Goal: Task Accomplishment & Management: Complete application form

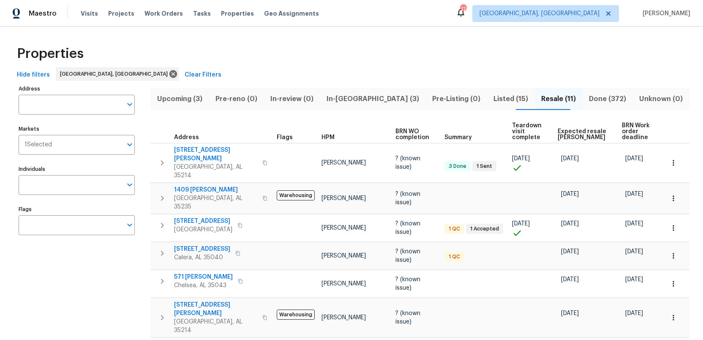
scroll to position [84, 0]
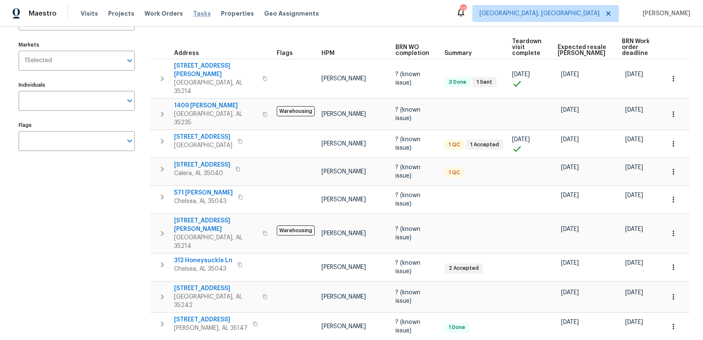
click at [193, 15] on span "Tasks" at bounding box center [202, 14] width 18 height 6
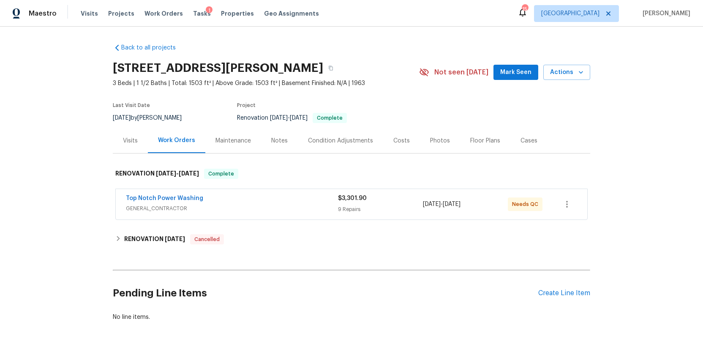
click at [430, 139] on div "Photos" at bounding box center [440, 140] width 20 height 8
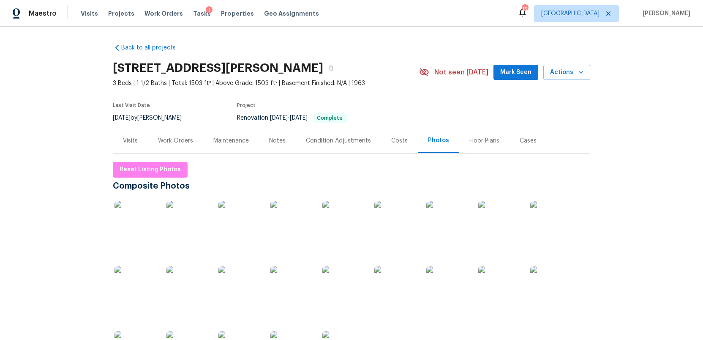
click at [125, 226] on img at bounding box center [135, 222] width 42 height 42
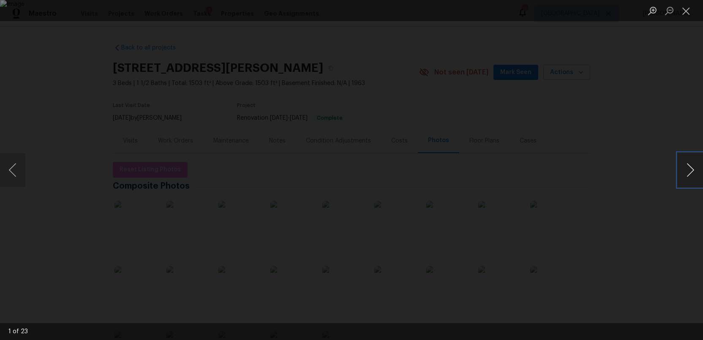
click at [687, 171] on button "Next image" at bounding box center [689, 170] width 25 height 34
click at [17, 175] on button "Previous image" at bounding box center [12, 170] width 25 height 34
click at [689, 175] on button "Next image" at bounding box center [689, 170] width 25 height 34
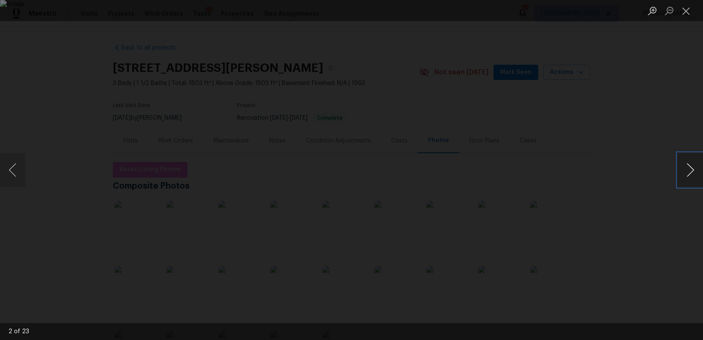
click at [689, 175] on button "Next image" at bounding box center [689, 170] width 25 height 34
click at [690, 167] on button "Next image" at bounding box center [689, 170] width 25 height 34
click at [691, 167] on button "Next image" at bounding box center [689, 170] width 25 height 34
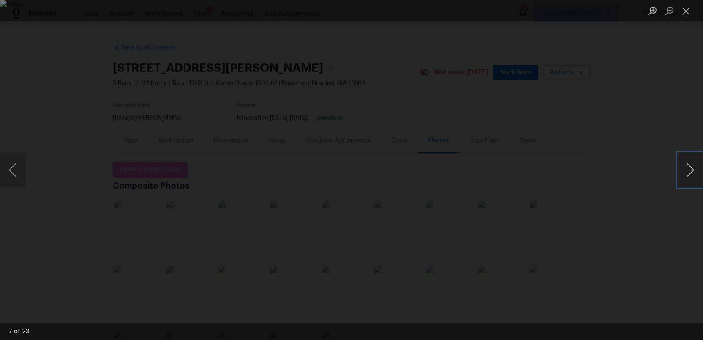
click at [691, 167] on button "Next image" at bounding box center [689, 170] width 25 height 34
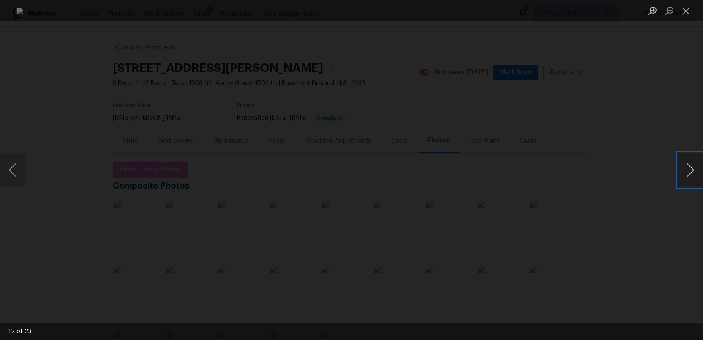
click at [691, 167] on button "Next image" at bounding box center [689, 170] width 25 height 34
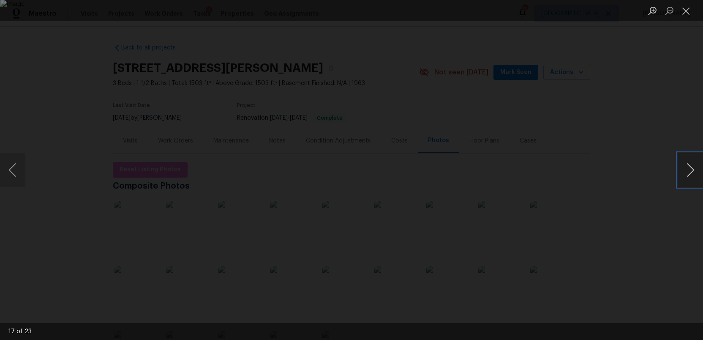
click at [691, 167] on button "Next image" at bounding box center [689, 170] width 25 height 34
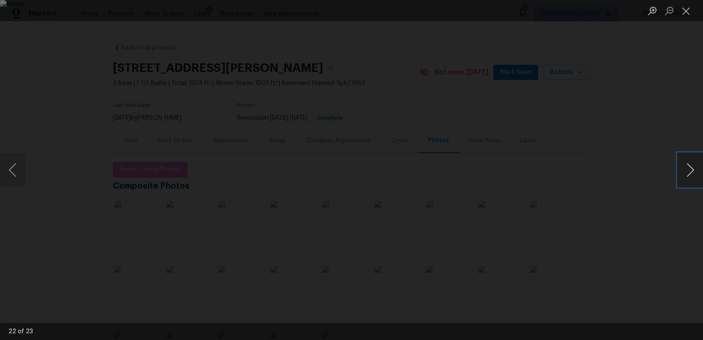
click at [691, 167] on button "Next image" at bounding box center [689, 170] width 25 height 34
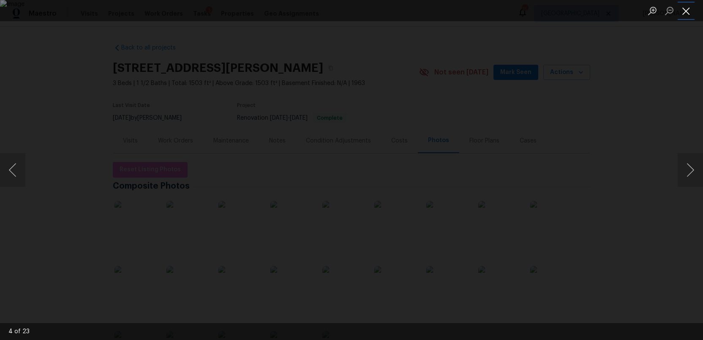
click at [686, 9] on button "Close lightbox" at bounding box center [685, 10] width 17 height 15
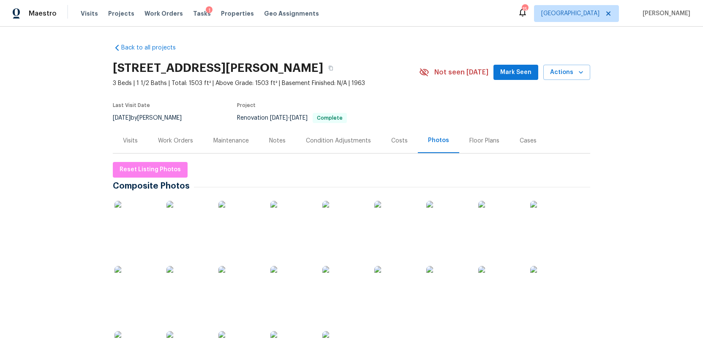
click at [393, 139] on div "Costs" at bounding box center [399, 140] width 16 height 8
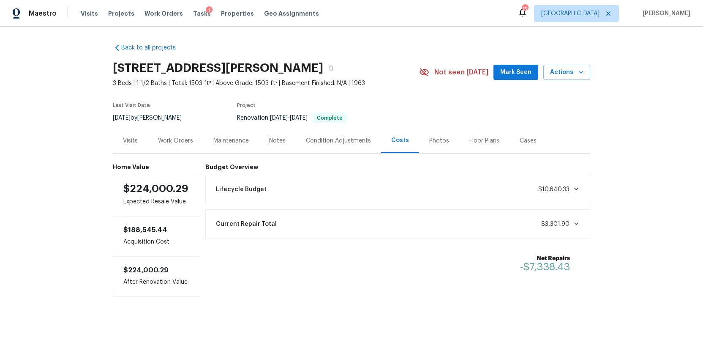
click at [176, 143] on div "Work Orders" at bounding box center [175, 140] width 35 height 8
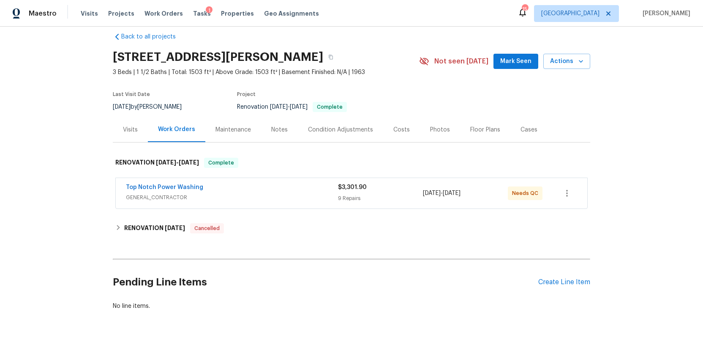
scroll to position [26, 0]
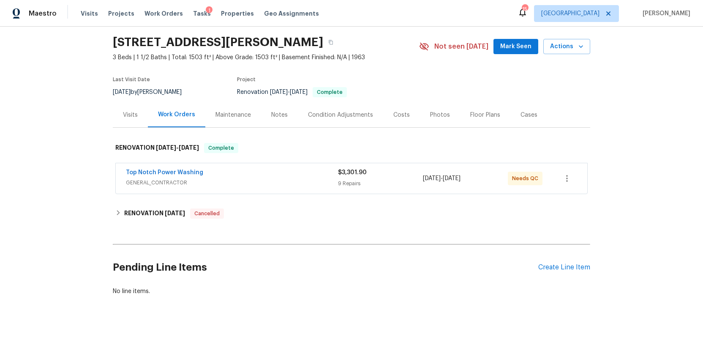
click at [266, 179] on span "GENERAL_CONTRACTOR" at bounding box center [232, 182] width 212 height 8
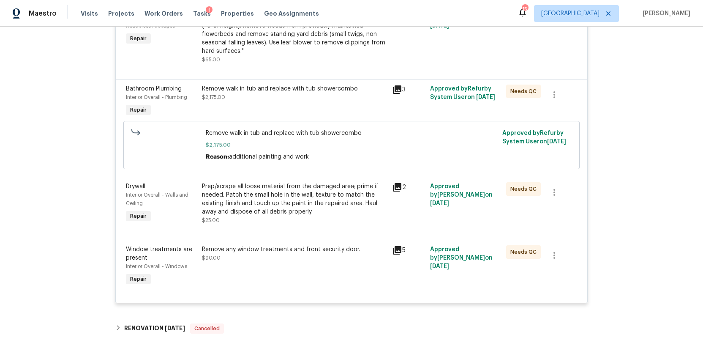
scroll to position [709, 0]
click at [394, 90] on icon at bounding box center [397, 89] width 10 height 10
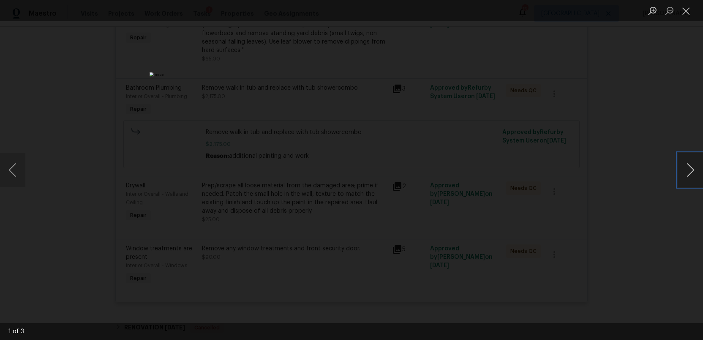
click at [688, 172] on button "Next image" at bounding box center [689, 170] width 25 height 34
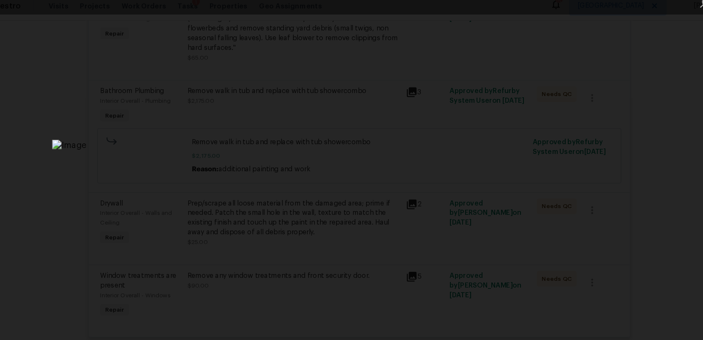
click at [377, 321] on img "Lightbox" at bounding box center [511, 336] width 854 height 413
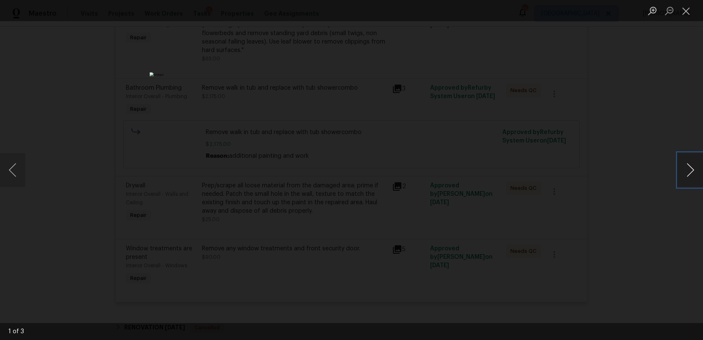
click at [683, 173] on button "Next image" at bounding box center [689, 170] width 25 height 34
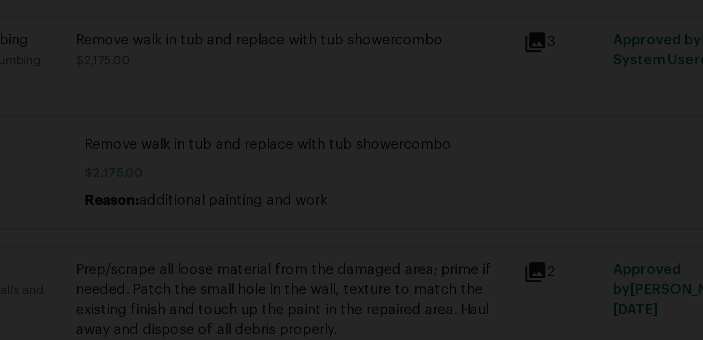
click at [325, 176] on img "Lightbox" at bounding box center [429, 259] width 738 height 356
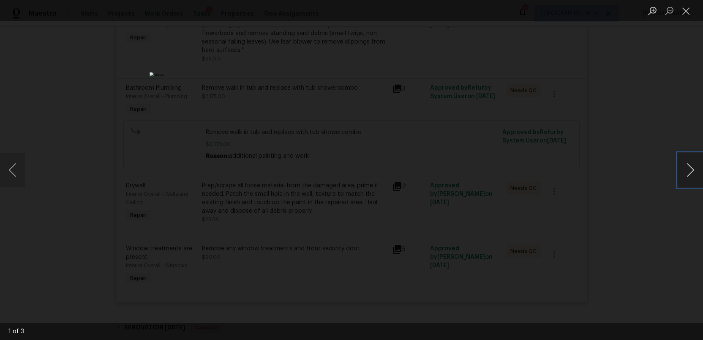
click at [686, 174] on button "Next image" at bounding box center [689, 170] width 25 height 34
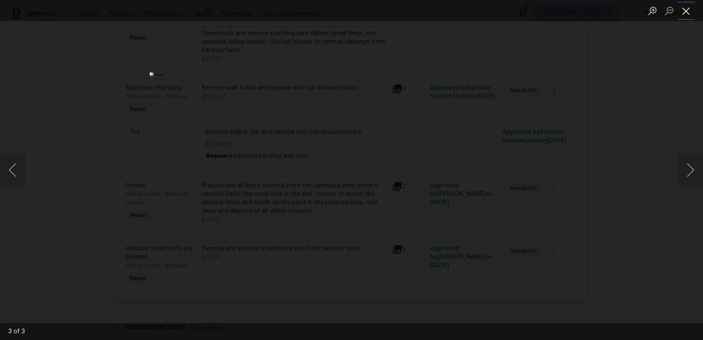
click at [689, 11] on button "Close lightbox" at bounding box center [685, 10] width 17 height 15
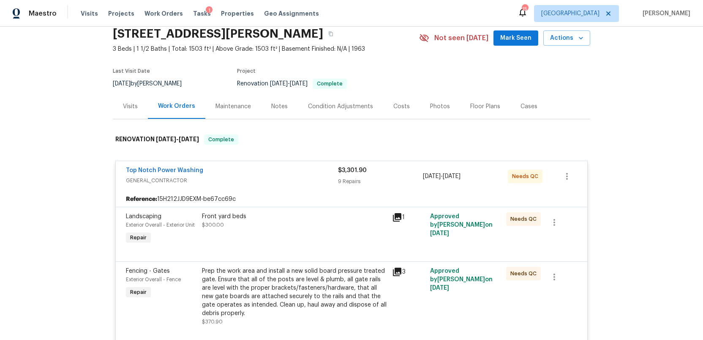
scroll to position [34, 0]
click at [239, 174] on div "Top Notch Power Washing" at bounding box center [232, 171] width 212 height 10
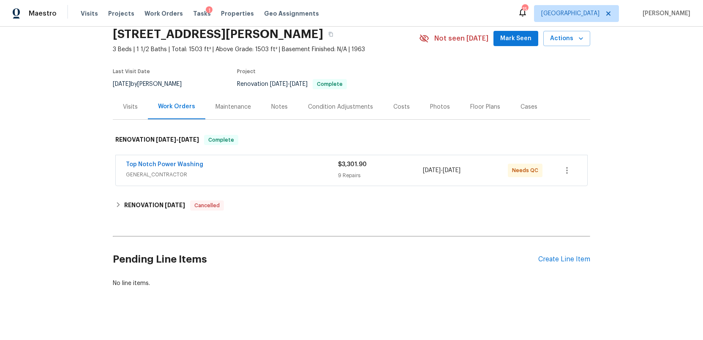
scroll to position [39, 0]
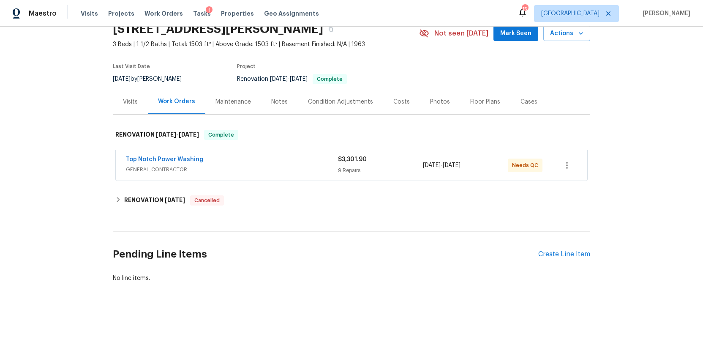
click at [323, 101] on div "Condition Adjustments" at bounding box center [340, 102] width 65 height 8
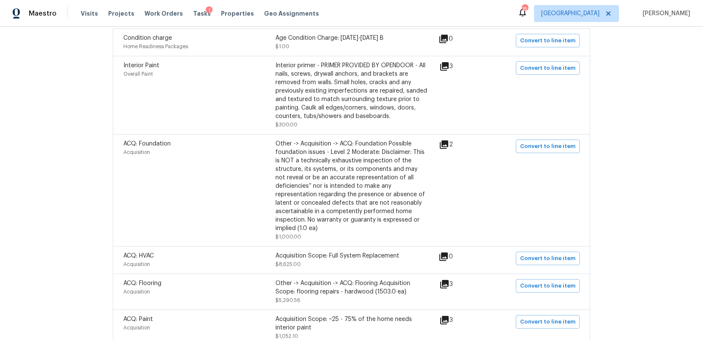
scroll to position [188, 0]
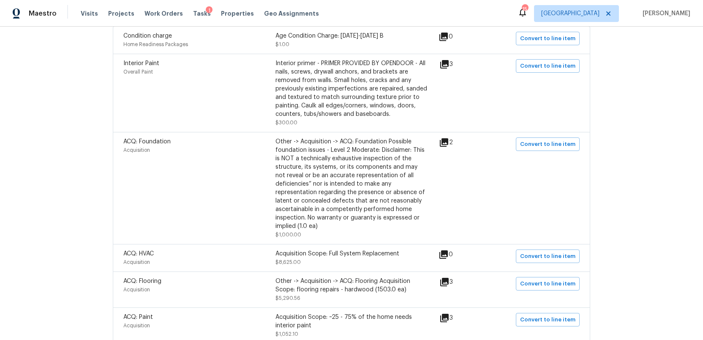
click at [449, 143] on icon at bounding box center [444, 142] width 10 height 10
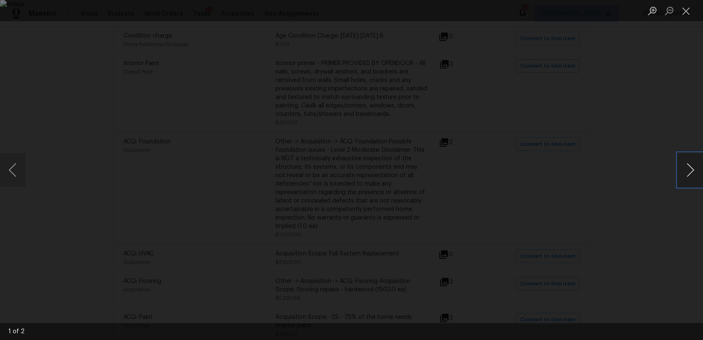
click at [699, 171] on button "Next image" at bounding box center [689, 170] width 25 height 34
click at [693, 172] on button "Next image" at bounding box center [689, 170] width 25 height 34
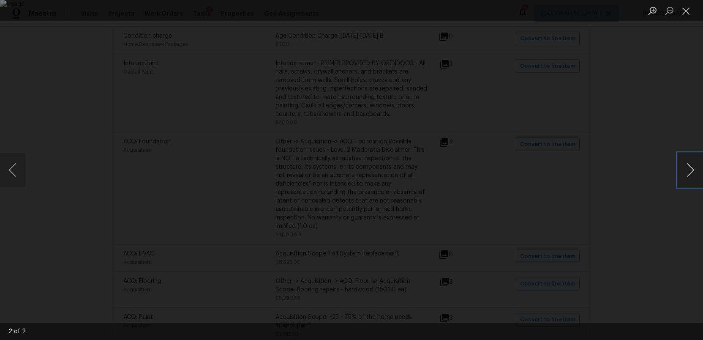
click at [693, 172] on button "Next image" at bounding box center [689, 170] width 25 height 34
click at [683, 13] on button "Close lightbox" at bounding box center [685, 10] width 17 height 15
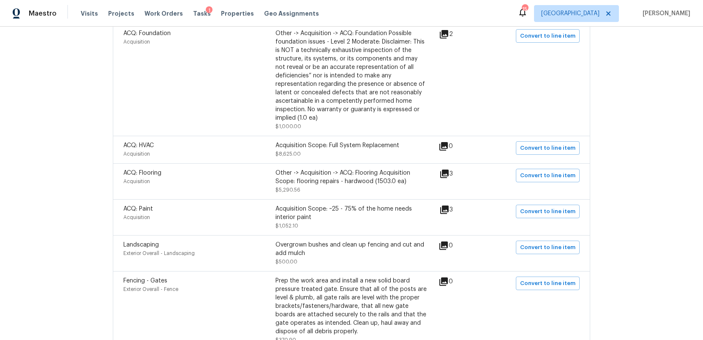
scroll to position [296, 0]
click at [448, 173] on icon at bounding box center [444, 173] width 8 height 8
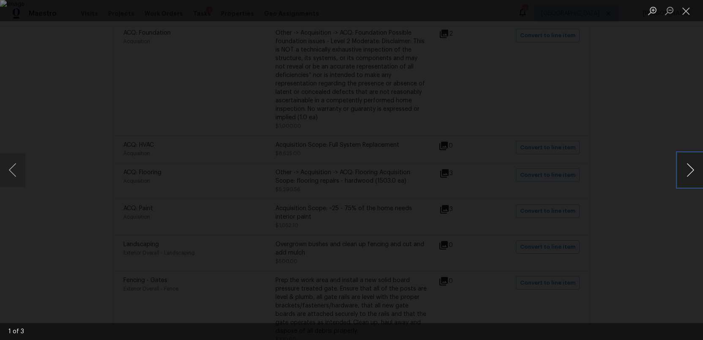
click at [688, 169] on button "Next image" at bounding box center [689, 170] width 25 height 34
click at [683, 14] on button "Close lightbox" at bounding box center [685, 10] width 17 height 15
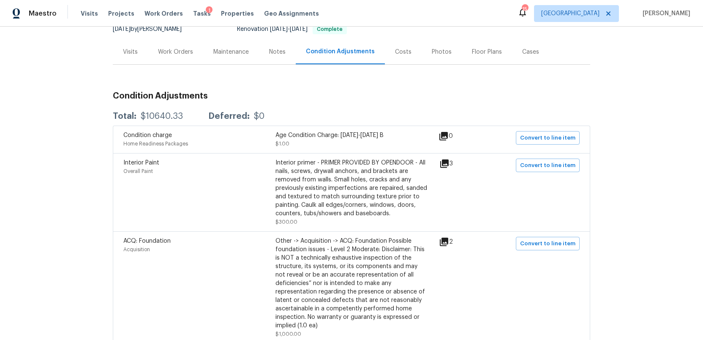
scroll to position [0, 0]
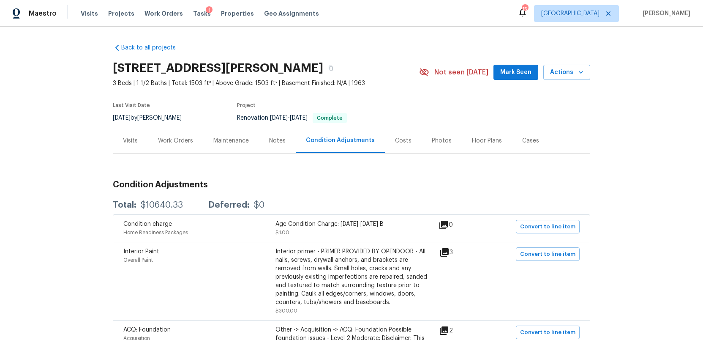
click at [399, 140] on div "Costs" at bounding box center [403, 140] width 16 height 8
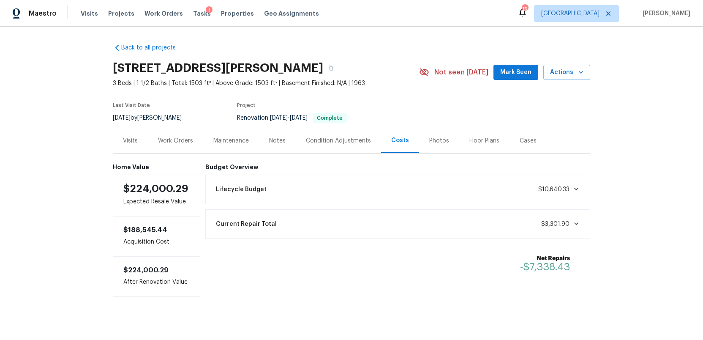
click at [432, 143] on div "Photos" at bounding box center [439, 140] width 20 height 8
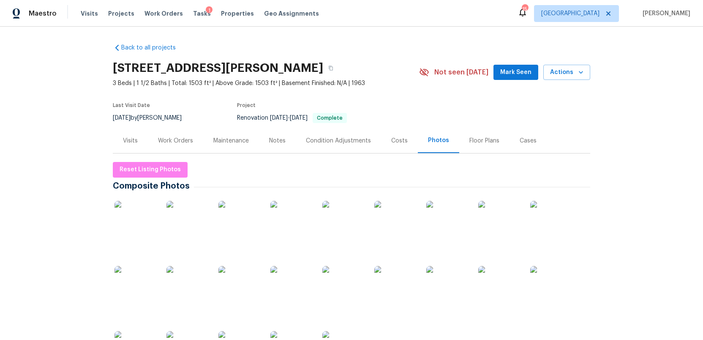
click at [188, 296] on img at bounding box center [187, 287] width 42 height 42
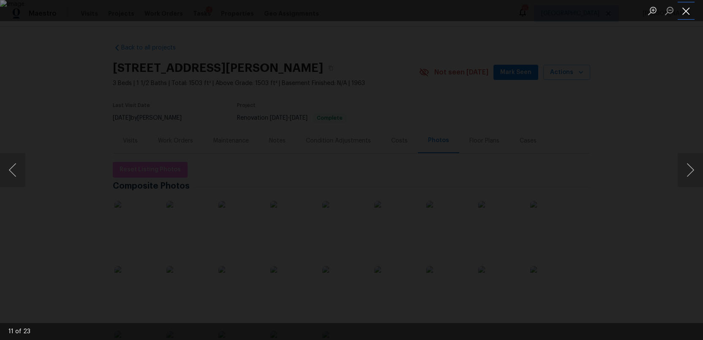
click at [684, 12] on button "Close lightbox" at bounding box center [685, 10] width 17 height 15
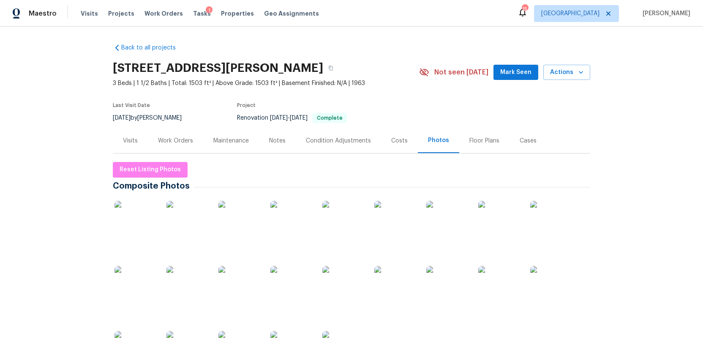
click at [553, 284] on img at bounding box center [551, 287] width 42 height 42
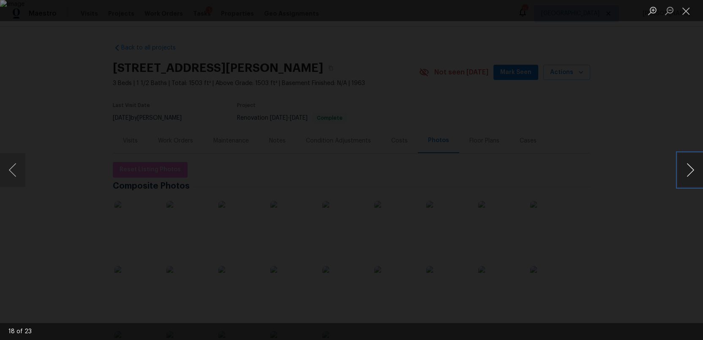
click at [693, 170] on button "Next image" at bounding box center [689, 170] width 25 height 34
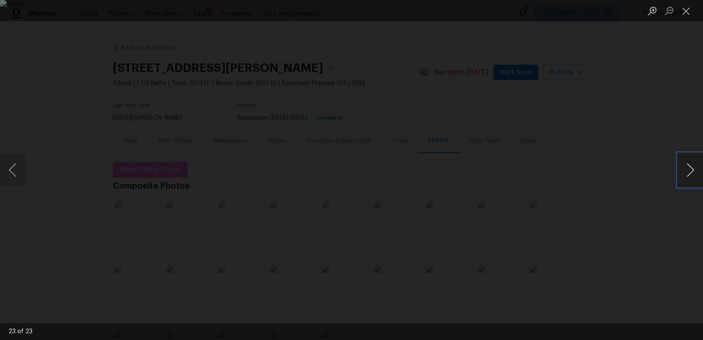
click at [693, 170] on button "Next image" at bounding box center [689, 170] width 25 height 34
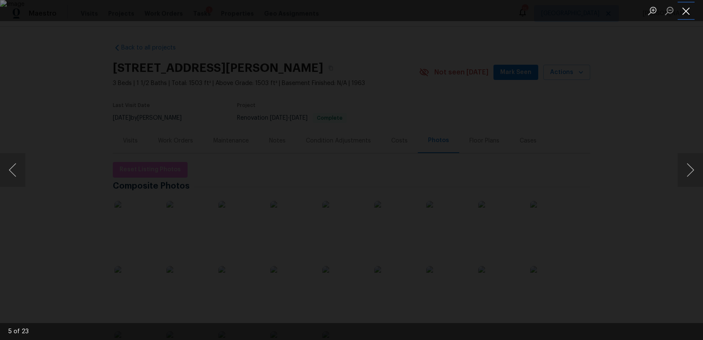
click at [687, 12] on button "Close lightbox" at bounding box center [685, 10] width 17 height 15
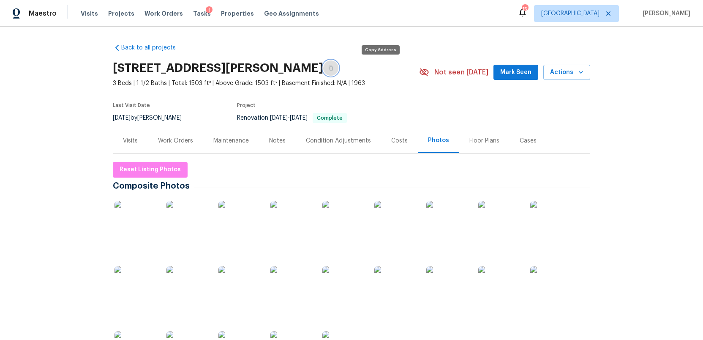
click at [333, 70] on icon "button" at bounding box center [330, 67] width 5 height 5
click at [394, 140] on div "Costs" at bounding box center [399, 140] width 16 height 8
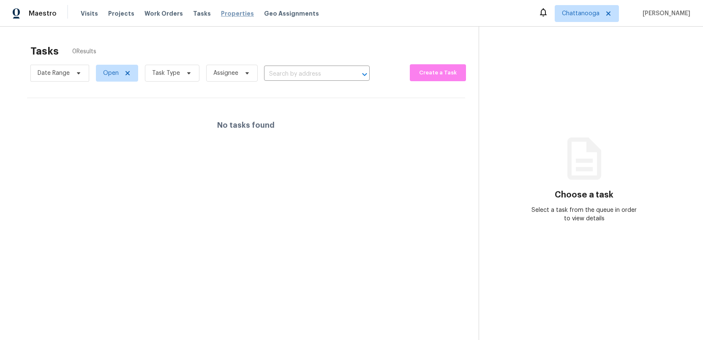
click at [221, 15] on span "Properties" at bounding box center [237, 13] width 33 height 8
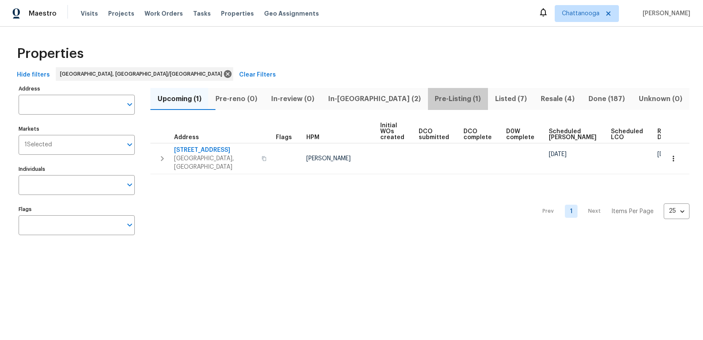
click at [433, 99] on span "Pre-Listing (1)" at bounding box center [458, 99] width 50 height 12
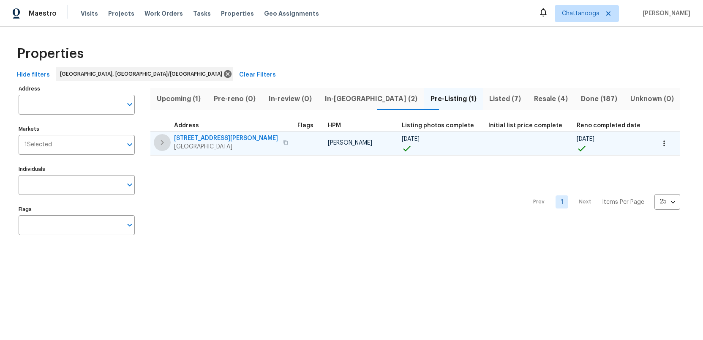
click at [161, 142] on icon "button" at bounding box center [162, 142] width 10 height 10
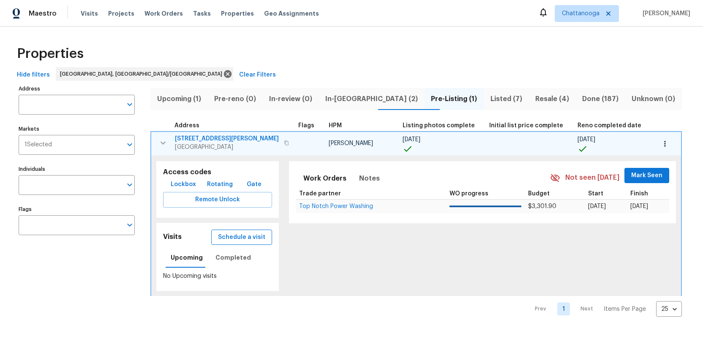
click at [229, 239] on span "Schedule a visit" at bounding box center [241, 237] width 47 height 11
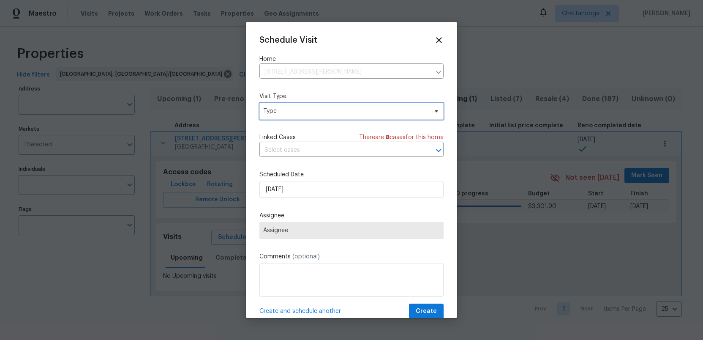
click at [292, 109] on span "Type" at bounding box center [345, 111] width 164 height 8
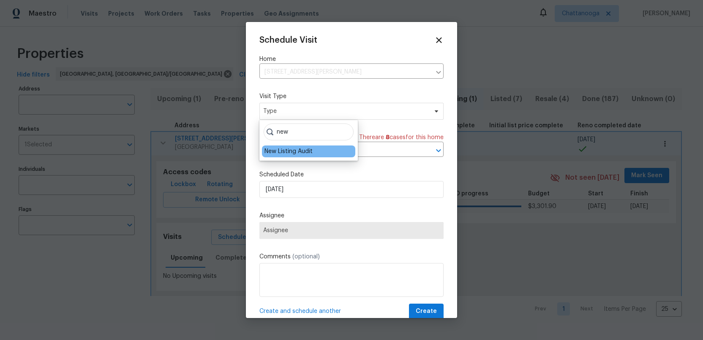
type input "new"
click at [287, 149] on div "New Listing Audit" at bounding box center [288, 151] width 48 height 8
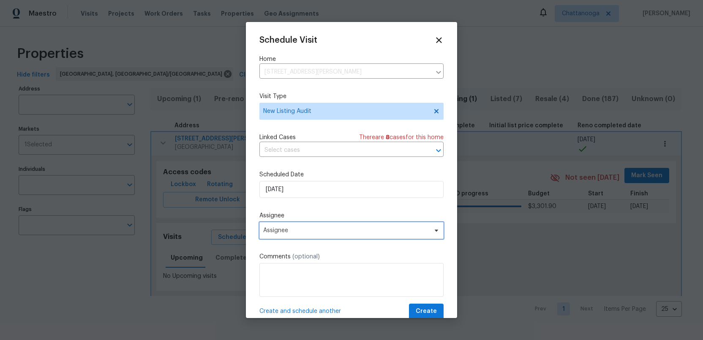
click at [302, 234] on span "Assignee" at bounding box center [351, 230] width 184 height 17
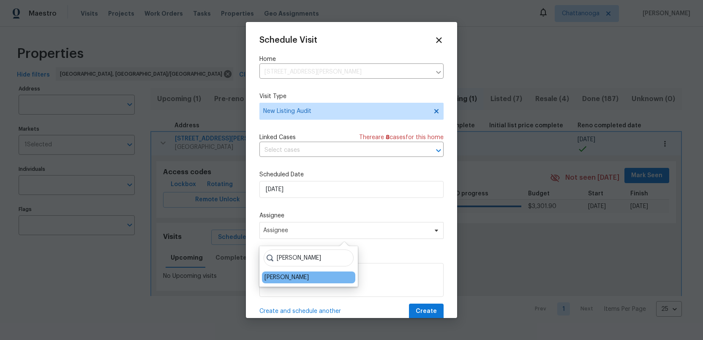
type input "ruth"
click at [288, 280] on div "[PERSON_NAME]" at bounding box center [286, 277] width 44 height 8
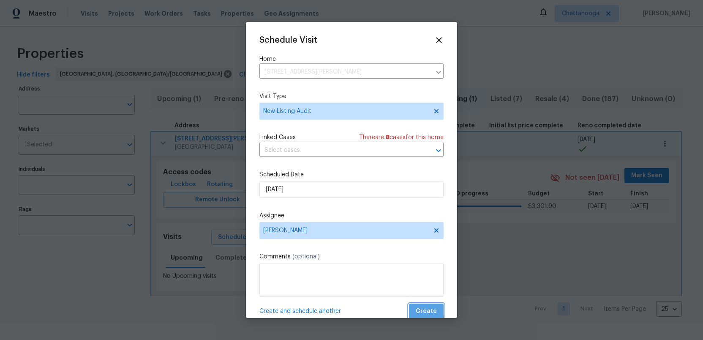
click at [420, 308] on span "Create" at bounding box center [426, 311] width 21 height 11
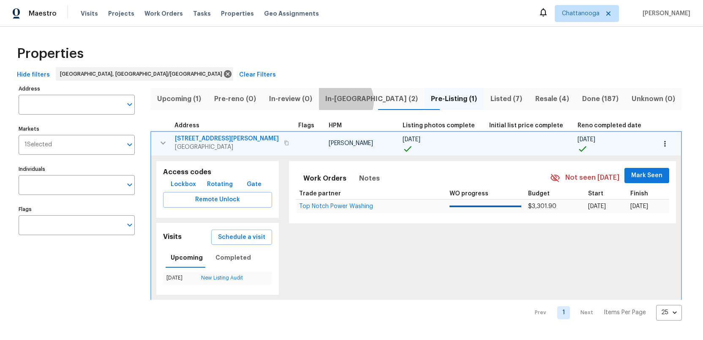
click at [349, 101] on span "In-reno (2)" at bounding box center [371, 99] width 95 height 12
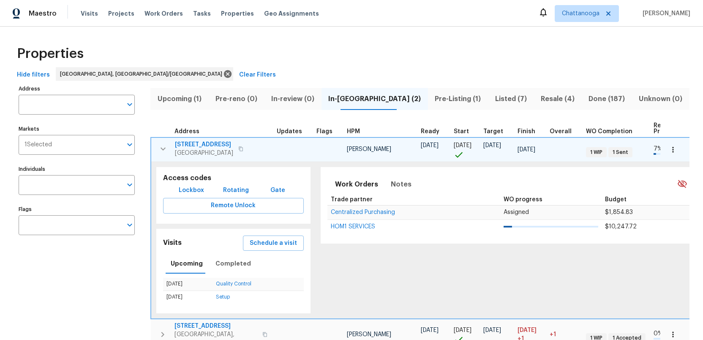
click at [164, 147] on icon "button" at bounding box center [163, 149] width 10 height 10
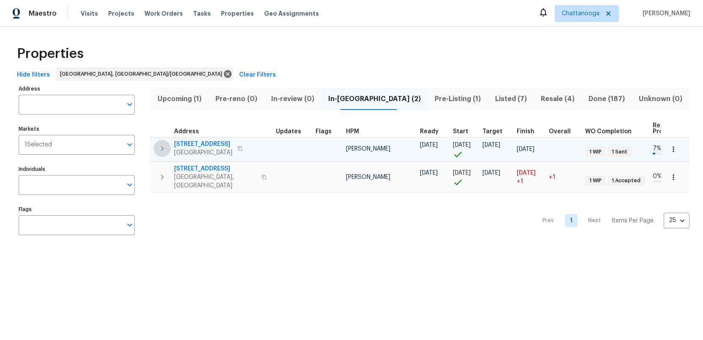
click at [163, 147] on icon "button" at bounding box center [162, 148] width 3 height 5
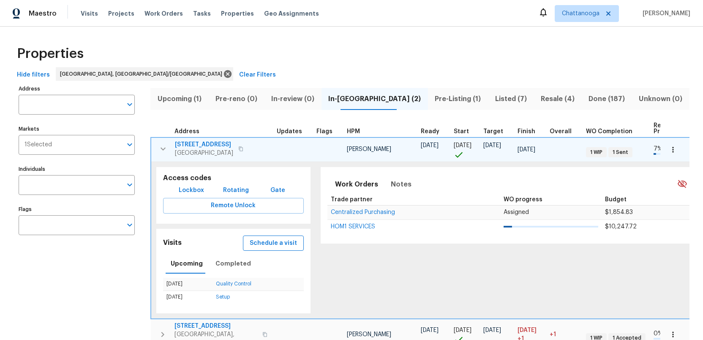
click at [272, 241] on span "Schedule a visit" at bounding box center [273, 243] width 47 height 11
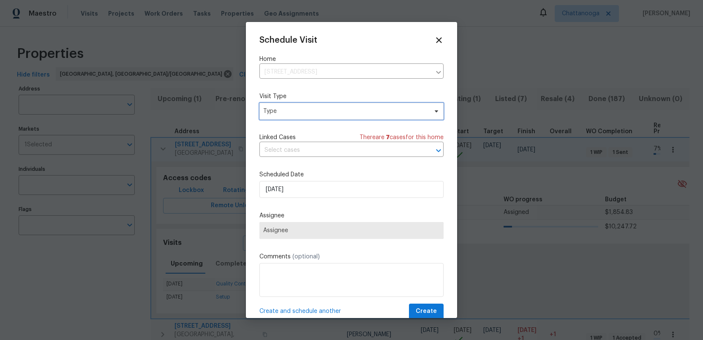
click at [280, 113] on span "Type" at bounding box center [345, 111] width 164 height 8
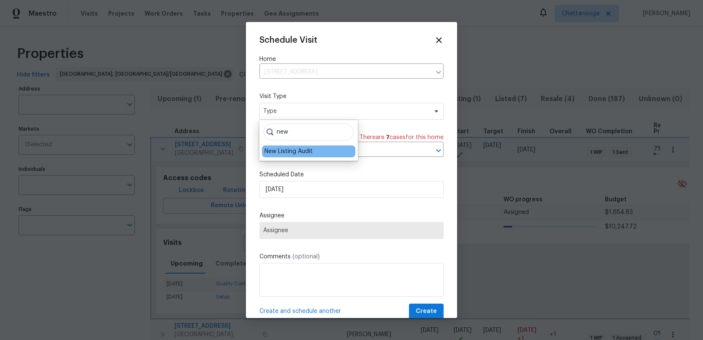
type input "new"
click at [279, 149] on div "New Listing Audit" at bounding box center [288, 151] width 48 height 8
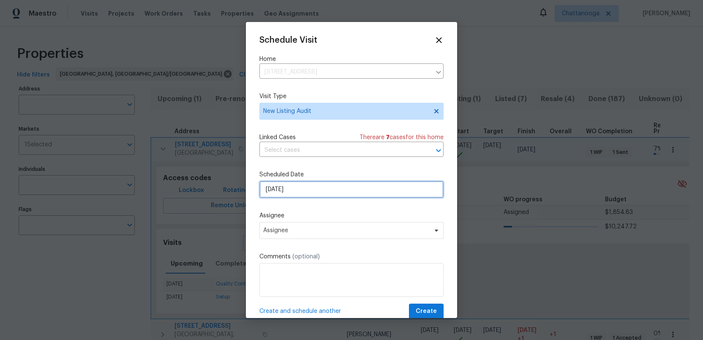
click at [298, 194] on input "10/8/2025" at bounding box center [351, 189] width 184 height 17
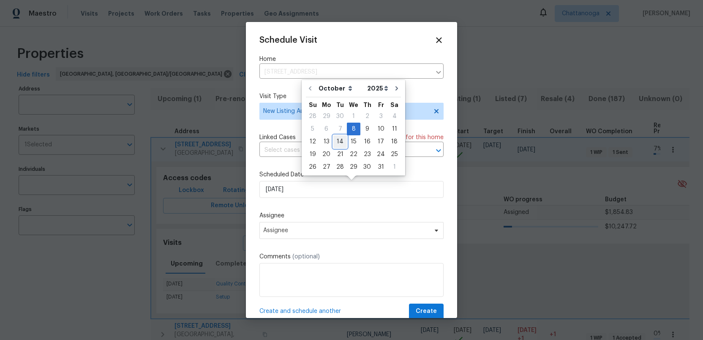
click at [339, 139] on div "14" at bounding box center [340, 142] width 14 height 12
type input "10/14/2025"
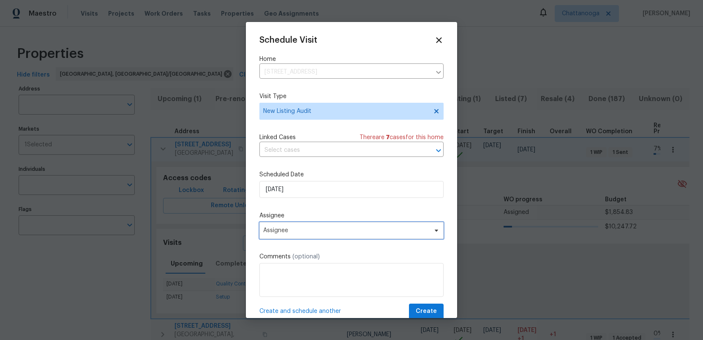
click at [296, 233] on span "Assignee" at bounding box center [346, 230] width 166 height 7
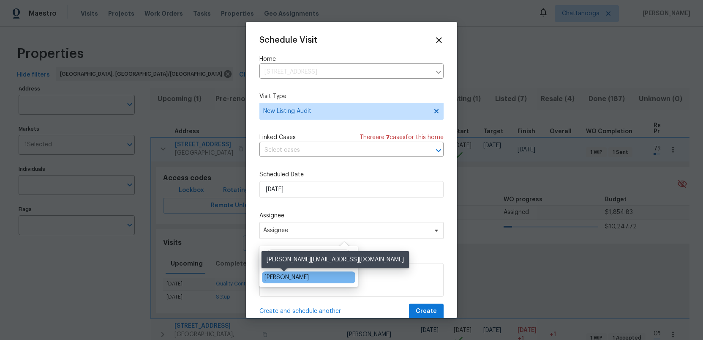
type input "ruth"
click at [282, 275] on div "[PERSON_NAME]" at bounding box center [286, 277] width 44 height 8
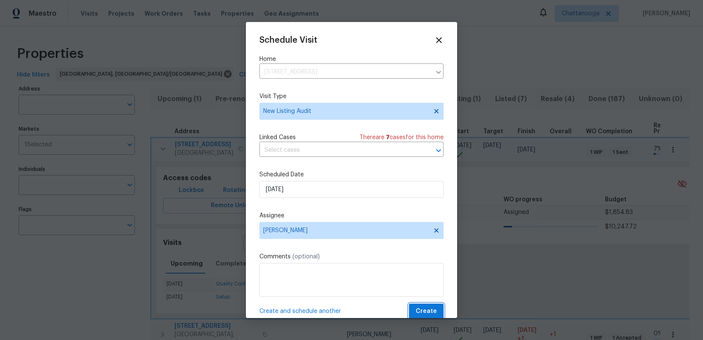
click at [430, 310] on span "Create" at bounding box center [426, 311] width 21 height 11
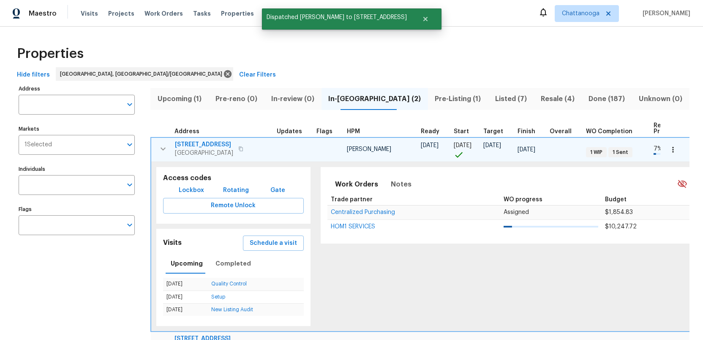
click at [163, 148] on icon "button" at bounding box center [163, 149] width 10 height 10
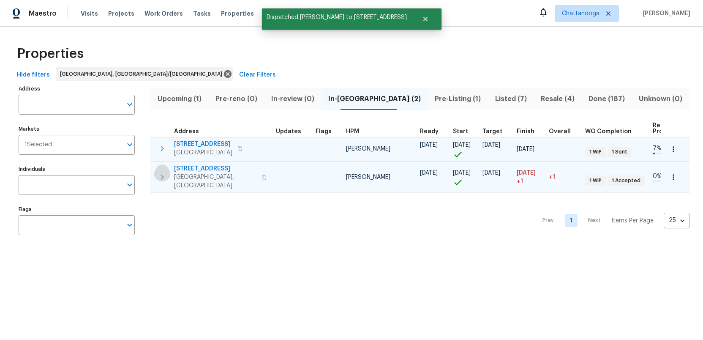
click at [161, 174] on icon "button" at bounding box center [162, 176] width 3 height 5
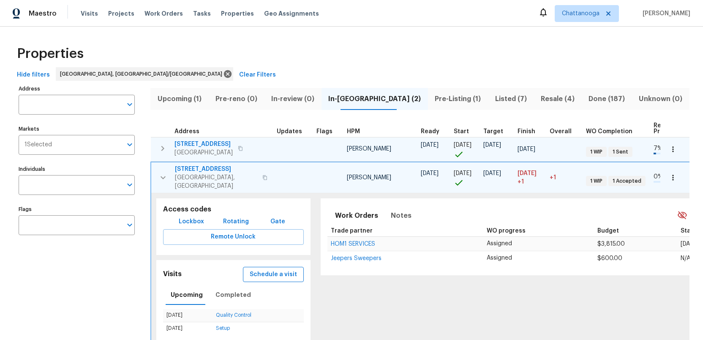
click at [266, 269] on span "Schedule a visit" at bounding box center [273, 274] width 47 height 11
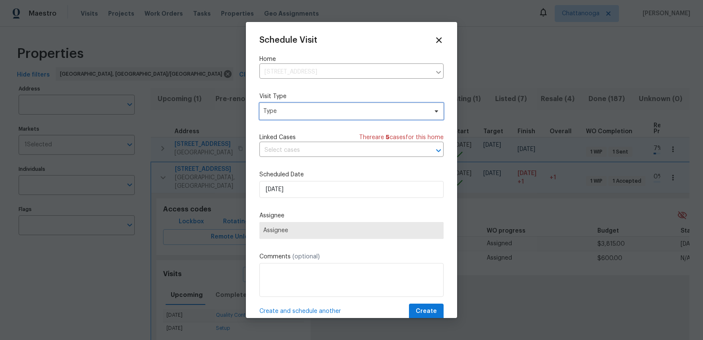
click at [289, 111] on span "Type" at bounding box center [345, 111] width 164 height 8
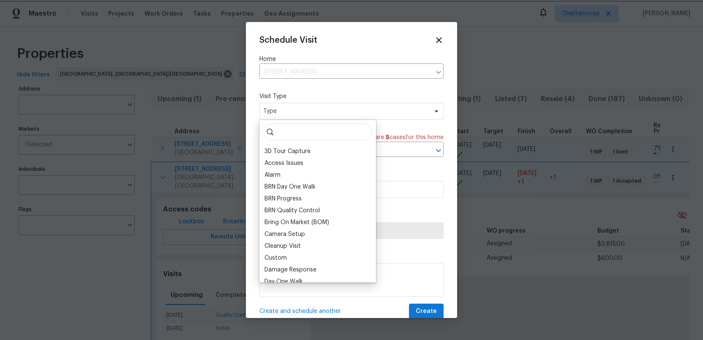
click at [289, 111] on span "Type" at bounding box center [345, 111] width 164 height 8
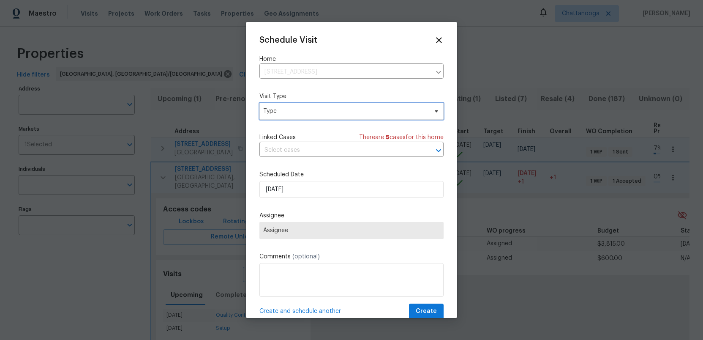
click at [289, 111] on span "Type" at bounding box center [345, 111] width 164 height 8
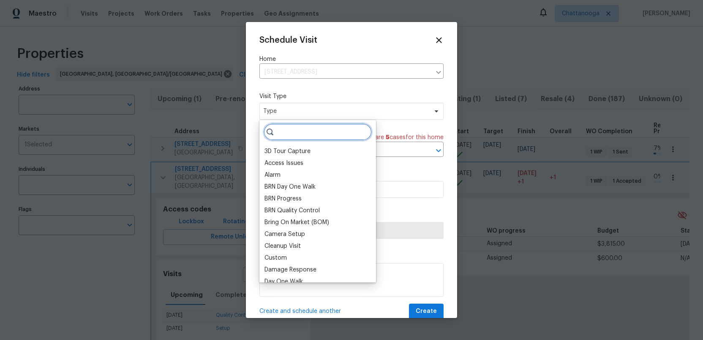
click at [280, 133] on input "search" at bounding box center [318, 131] width 108 height 17
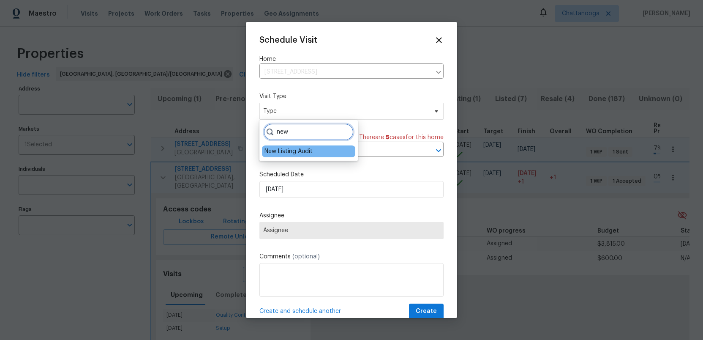
type input "new"
click at [277, 154] on div "New Listing Audit" at bounding box center [288, 151] width 48 height 8
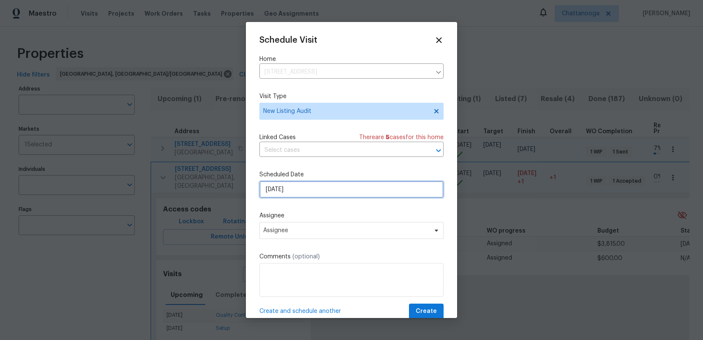
click at [297, 193] on input "10/8/2025" at bounding box center [351, 189] width 184 height 17
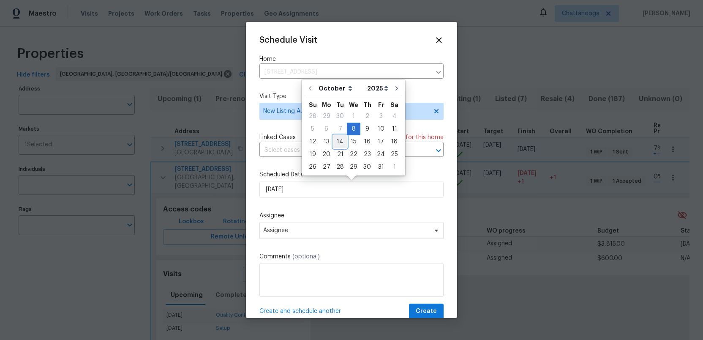
click at [338, 140] on div "14" at bounding box center [340, 142] width 14 height 12
type input "10/14/2025"
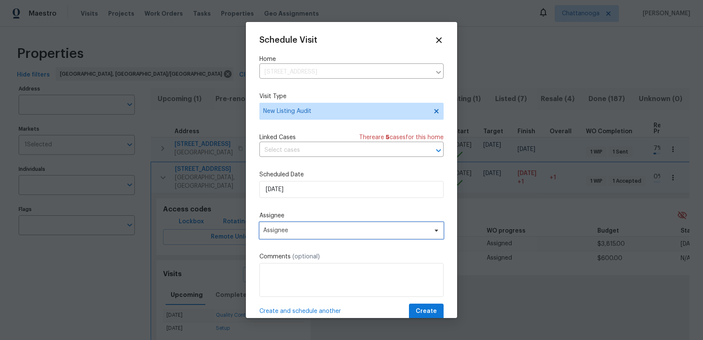
click at [287, 229] on span "Assignee" at bounding box center [346, 230] width 166 height 7
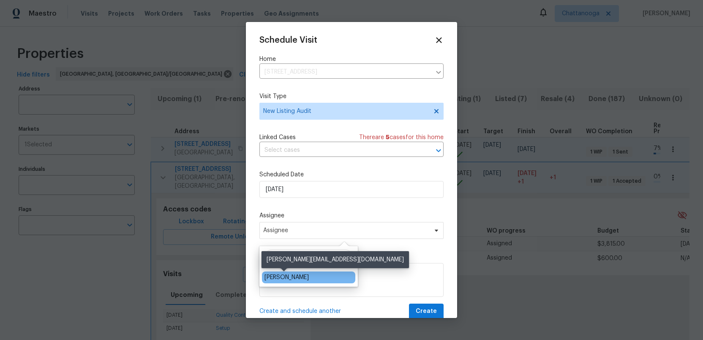
type input "ruth"
click at [275, 275] on div "[PERSON_NAME]" at bounding box center [286, 277] width 44 height 8
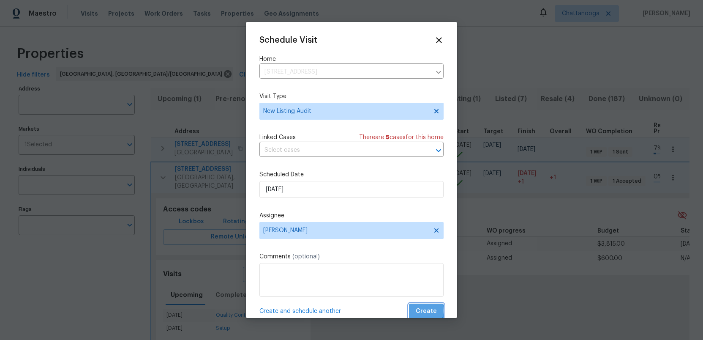
click at [422, 310] on span "Create" at bounding box center [426, 311] width 21 height 11
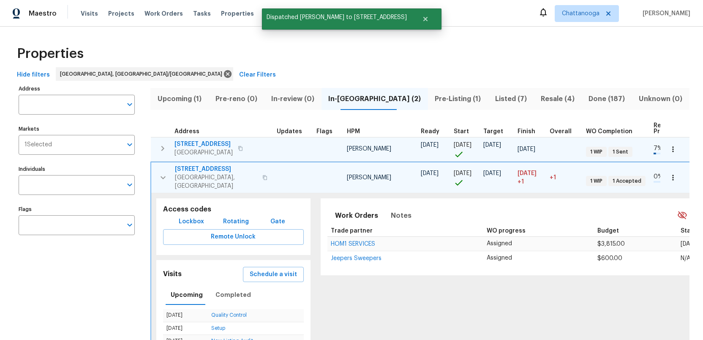
click at [162, 174] on icon "button" at bounding box center [163, 177] width 10 height 10
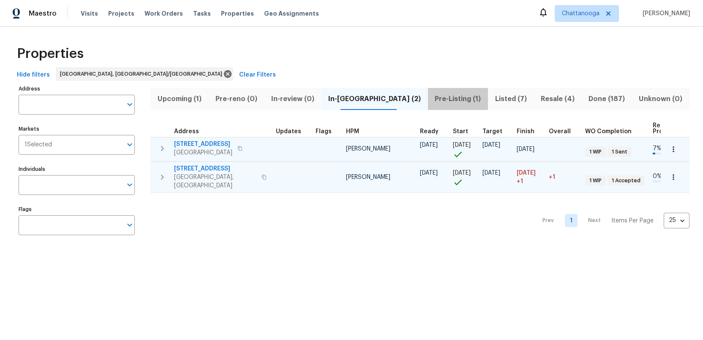
click at [435, 101] on span "Pre-Listing (1)" at bounding box center [458, 99] width 50 height 12
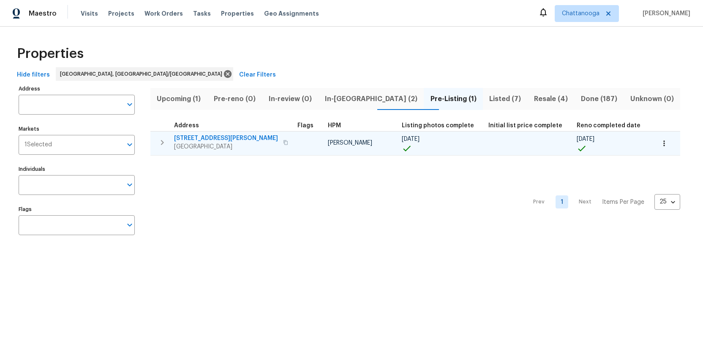
click at [161, 141] on icon "button" at bounding box center [162, 142] width 10 height 10
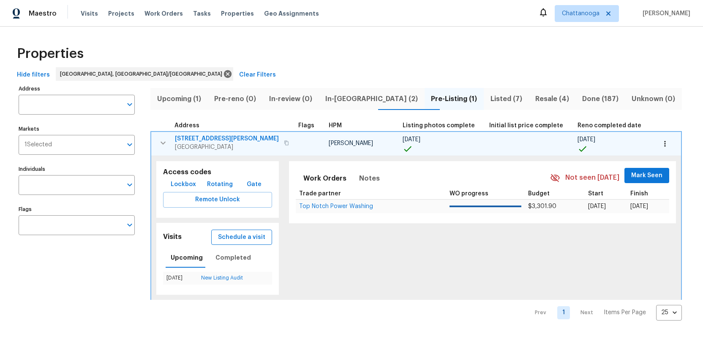
click at [222, 238] on span "Schedule a visit" at bounding box center [241, 237] width 47 height 11
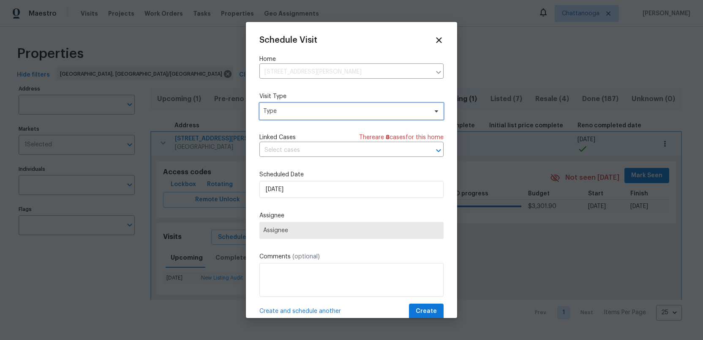
click at [286, 111] on span "Type" at bounding box center [345, 111] width 164 height 8
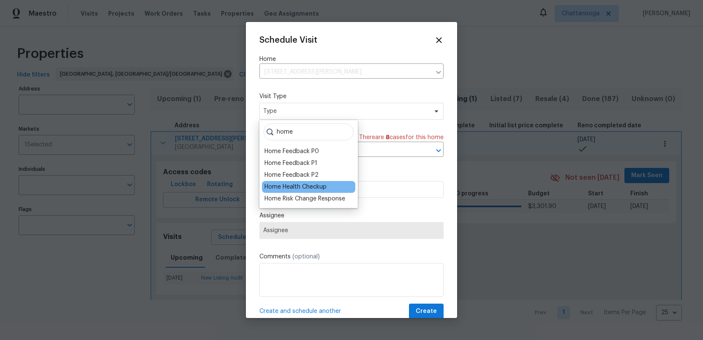
type input "home"
click at [285, 182] on div "Home Health Checkup" at bounding box center [308, 187] width 93 height 12
click at [286, 185] on div "Home Health Checkup" at bounding box center [295, 186] width 62 height 8
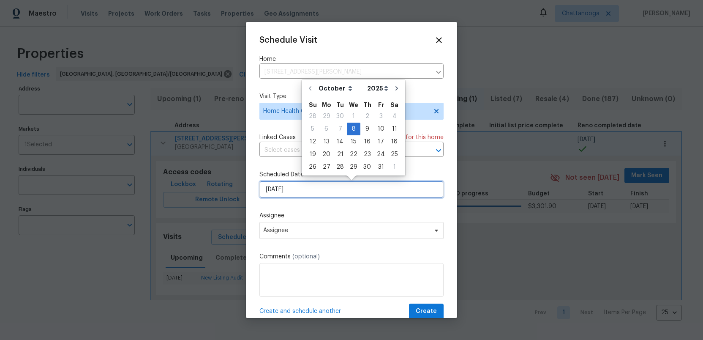
click at [297, 192] on input "10/8/2025" at bounding box center [351, 189] width 184 height 17
click at [337, 141] on div "14" at bounding box center [340, 142] width 14 height 12
type input "10/14/2025"
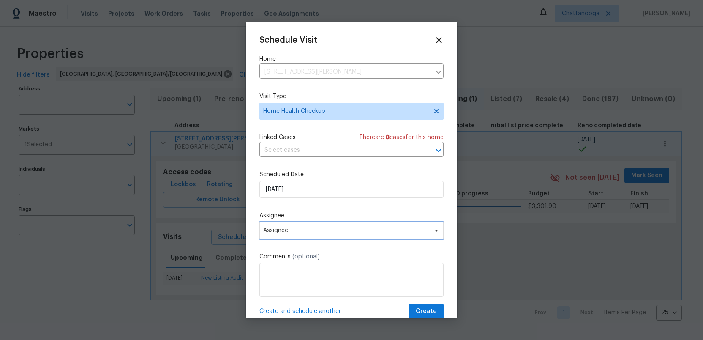
click at [289, 230] on span "Assignee" at bounding box center [346, 230] width 166 height 7
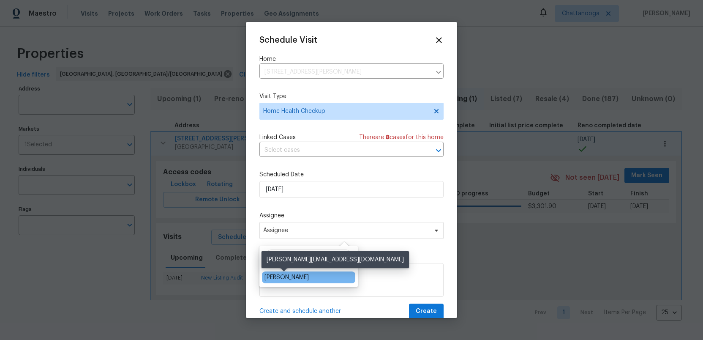
type input "ruth"
click at [275, 277] on div "[PERSON_NAME]" at bounding box center [286, 277] width 44 height 8
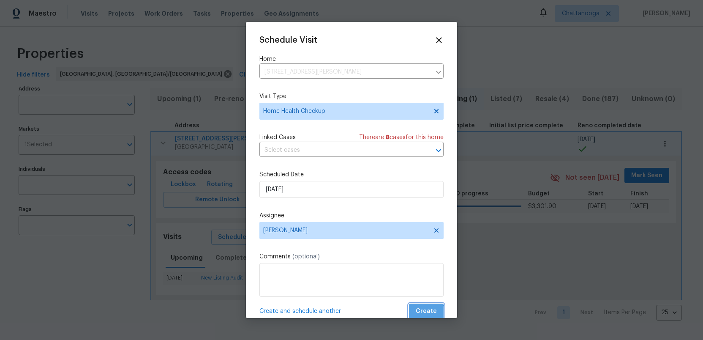
click at [427, 313] on span "Create" at bounding box center [426, 311] width 21 height 11
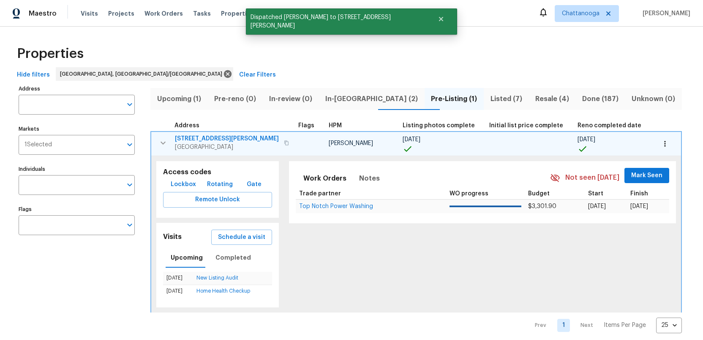
click at [489, 98] on span "Listed (7)" at bounding box center [506, 99] width 35 height 12
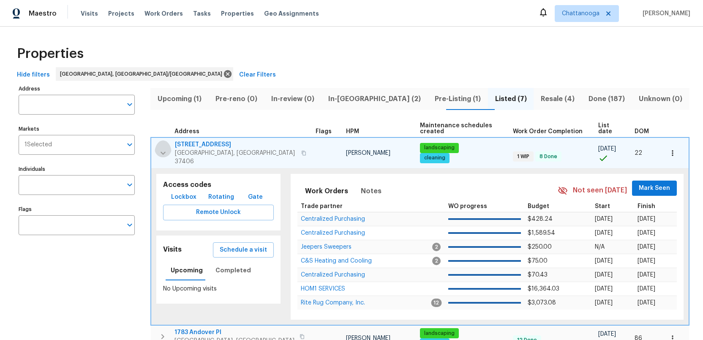
click at [162, 151] on icon "button" at bounding box center [162, 152] width 5 height 3
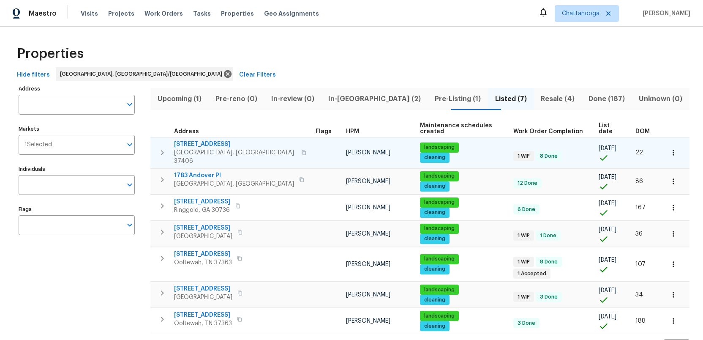
click at [198, 140] on span "2602 Forest Rd" at bounding box center [235, 144] width 122 height 8
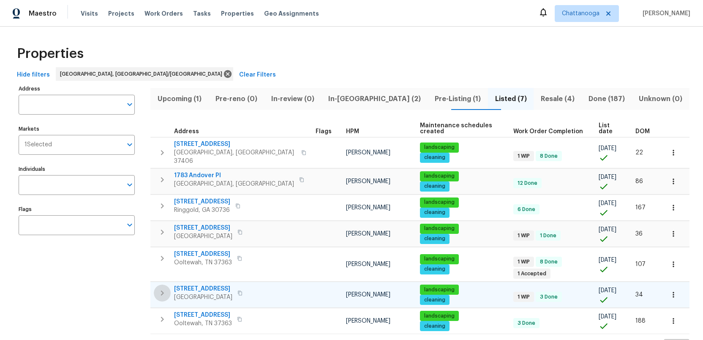
click at [162, 290] on icon "button" at bounding box center [162, 292] width 3 height 5
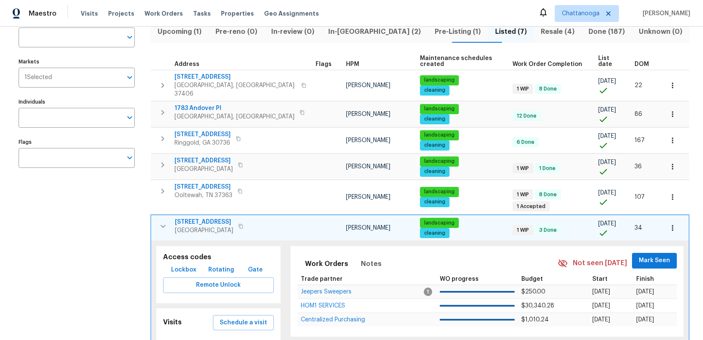
scroll to position [96, 0]
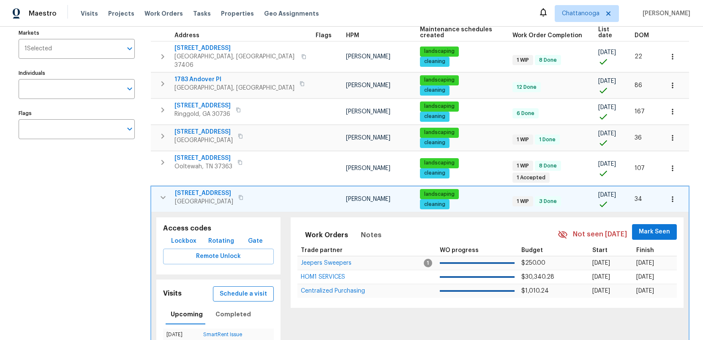
click at [228, 288] on span "Schedule a visit" at bounding box center [243, 293] width 47 height 11
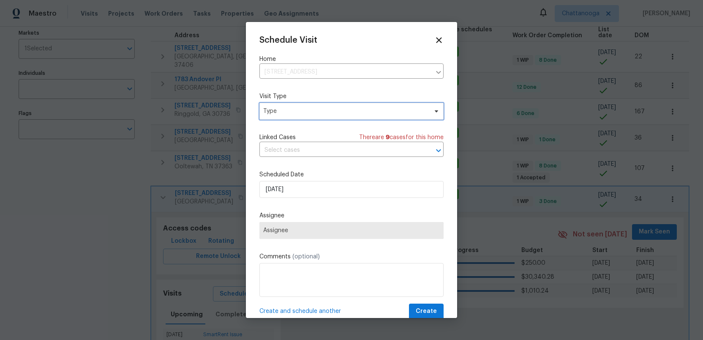
click at [284, 111] on span "Type" at bounding box center [345, 111] width 164 height 8
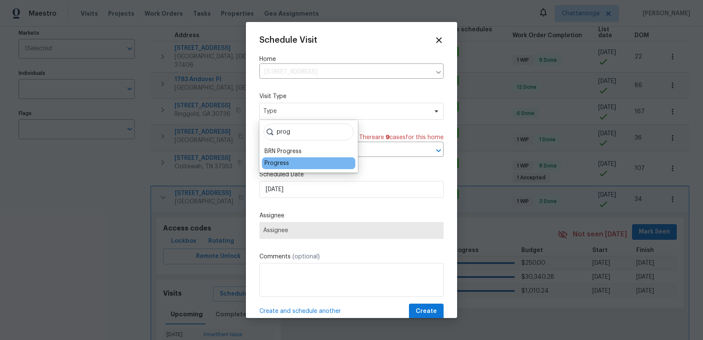
type input "prog"
click at [277, 163] on div "Progress" at bounding box center [276, 163] width 24 height 8
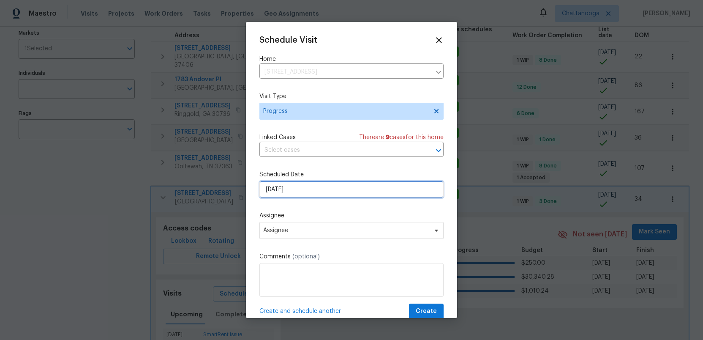
click at [304, 194] on input "10/8/2025" at bounding box center [351, 189] width 184 height 17
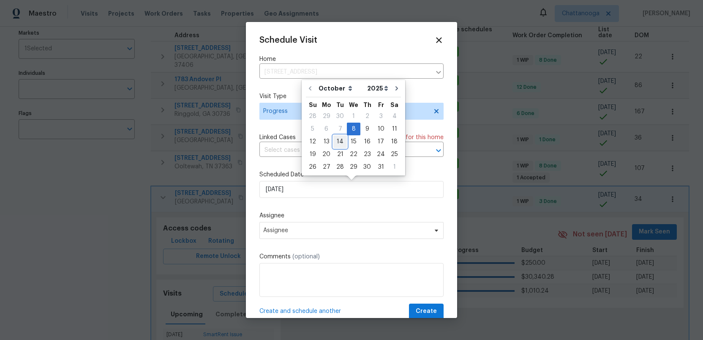
click at [339, 141] on div "14" at bounding box center [340, 142] width 14 height 12
type input "10/14/2025"
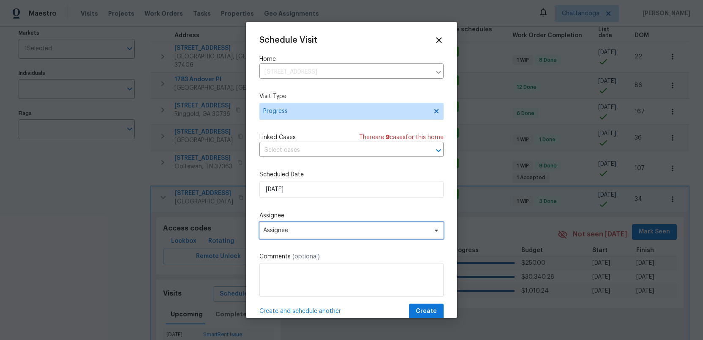
click at [300, 231] on span "Assignee" at bounding box center [346, 230] width 166 height 7
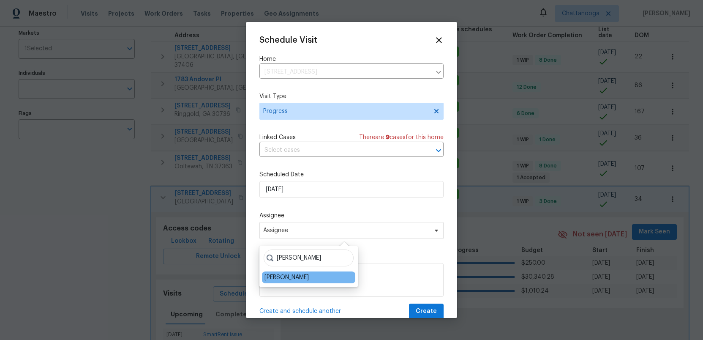
type input "ruth"
click at [267, 273] on div "[PERSON_NAME]" at bounding box center [286, 277] width 44 height 8
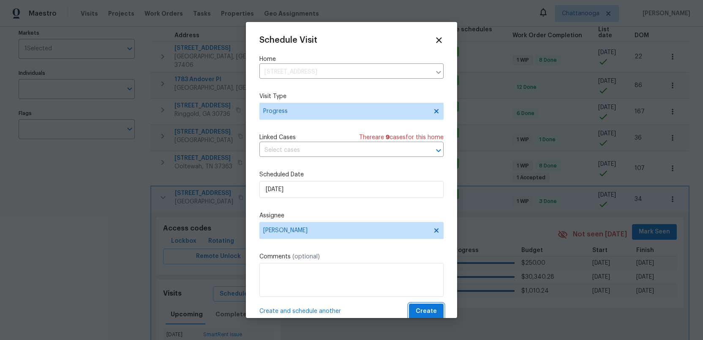
click at [421, 312] on span "Create" at bounding box center [426, 311] width 21 height 11
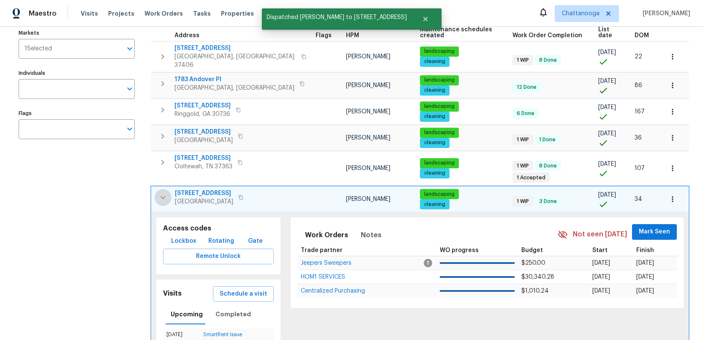
click at [163, 192] on icon "button" at bounding box center [163, 197] width 10 height 10
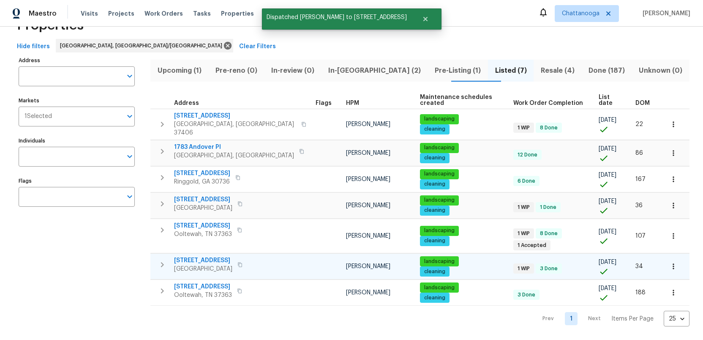
scroll to position [8, 0]
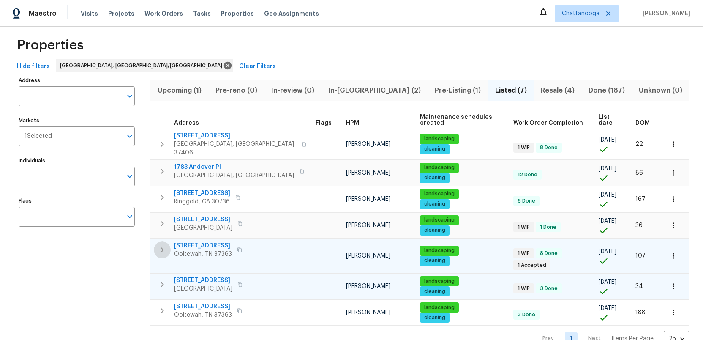
click at [160, 245] on icon "button" at bounding box center [162, 250] width 10 height 10
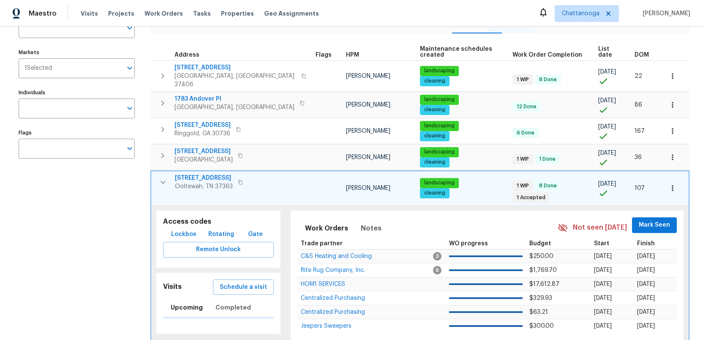
scroll to position [117, 0]
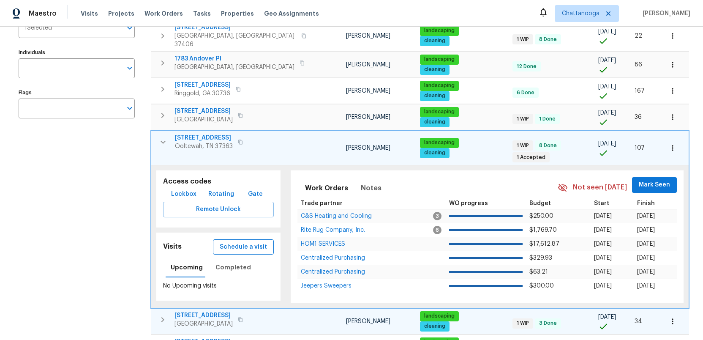
click at [231, 242] on span "Schedule a visit" at bounding box center [243, 247] width 47 height 11
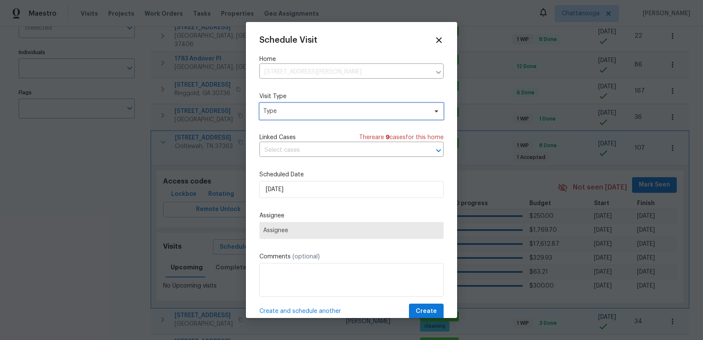
click at [297, 112] on span "Type" at bounding box center [345, 111] width 164 height 8
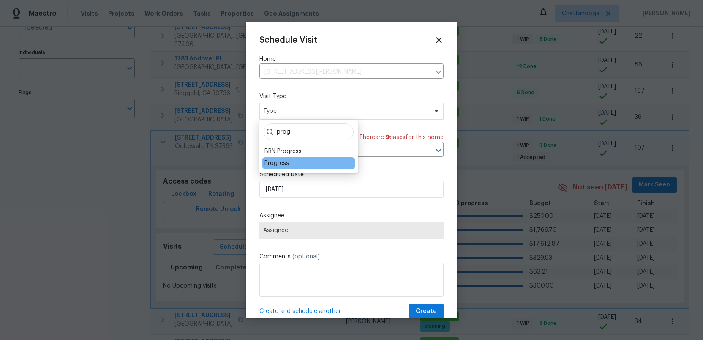
type input "prog"
click at [281, 162] on div "Progress" at bounding box center [276, 163] width 24 height 8
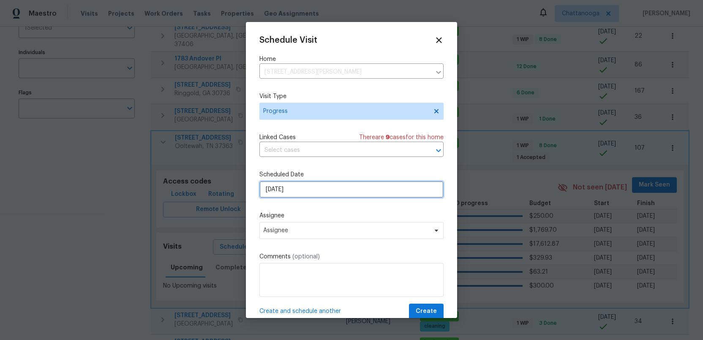
click at [297, 193] on input "10/8/2025" at bounding box center [351, 189] width 184 height 17
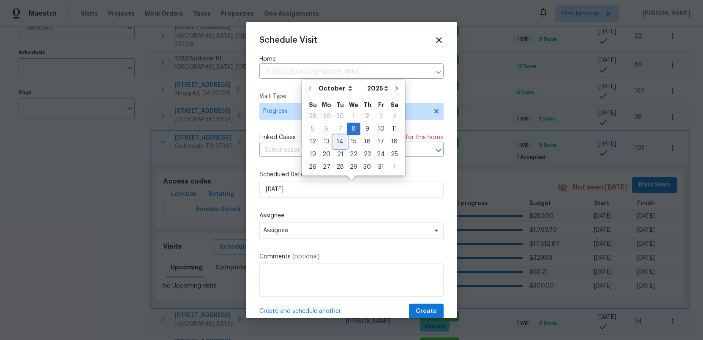
click at [337, 140] on div "14" at bounding box center [340, 142] width 14 height 12
type input "10/14/2025"
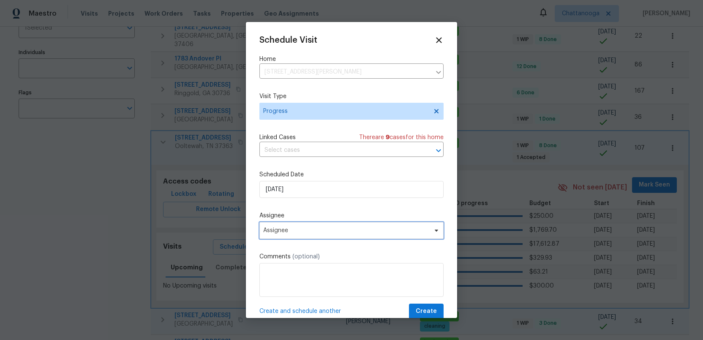
click at [294, 229] on span "Assignee" at bounding box center [346, 230] width 166 height 7
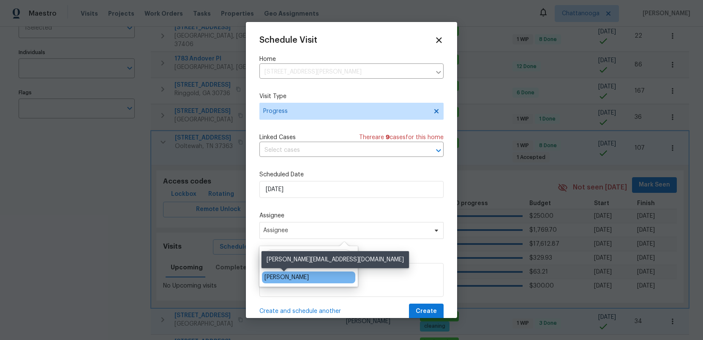
type input "ruth"
click at [277, 278] on div "[PERSON_NAME]" at bounding box center [286, 277] width 44 height 8
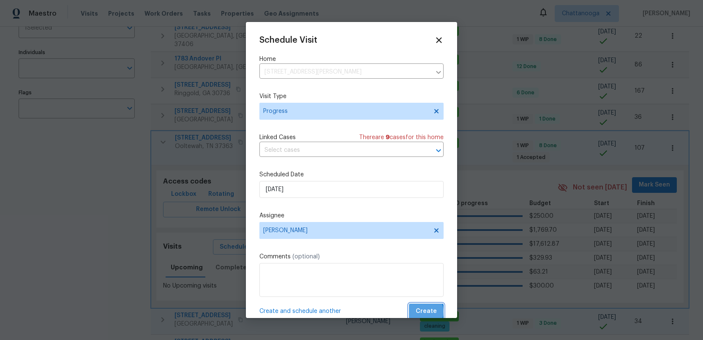
click at [424, 312] on span "Create" at bounding box center [426, 311] width 21 height 11
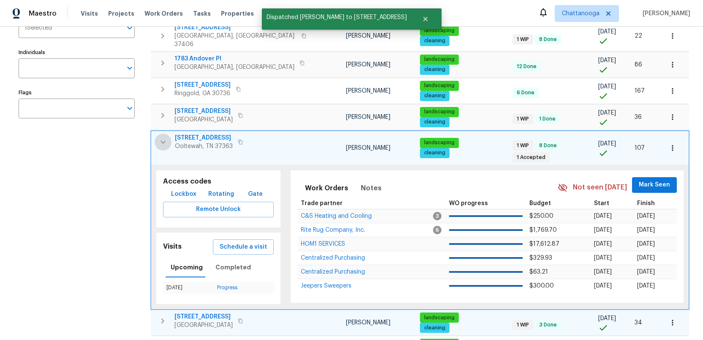
click at [163, 140] on icon "button" at bounding box center [162, 141] width 5 height 3
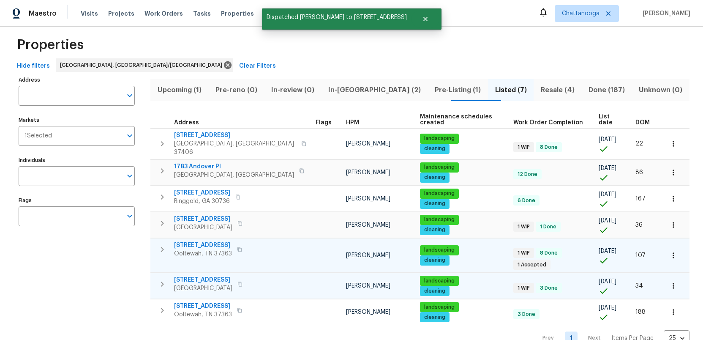
scroll to position [8, 0]
click at [162, 221] on icon "button" at bounding box center [162, 223] width 3 height 5
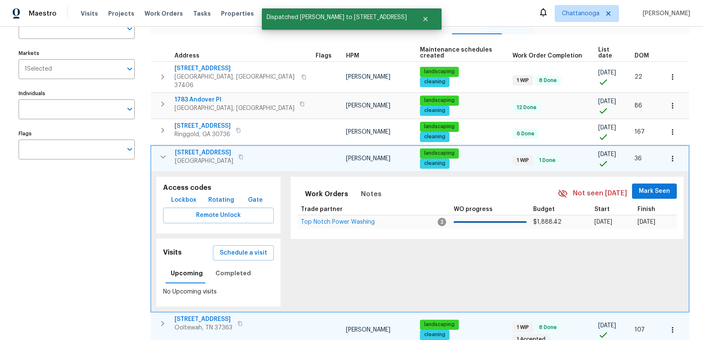
scroll to position [82, 0]
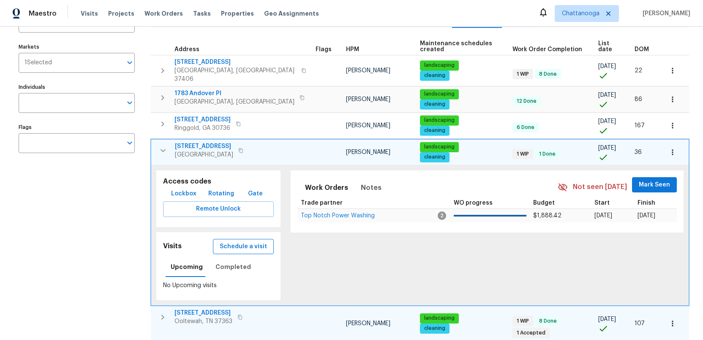
click at [241, 241] on span "Schedule a visit" at bounding box center [243, 246] width 47 height 11
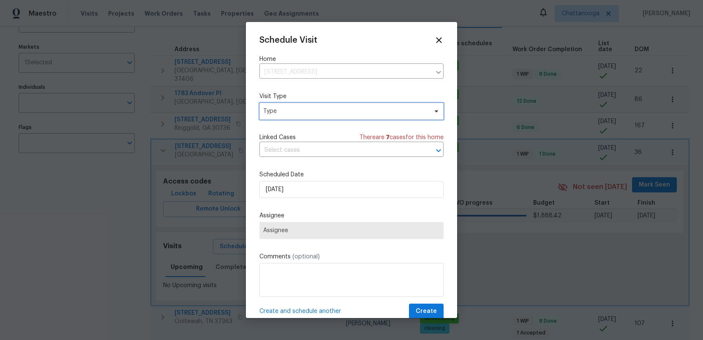
click at [283, 114] on span "Type" at bounding box center [345, 111] width 164 height 8
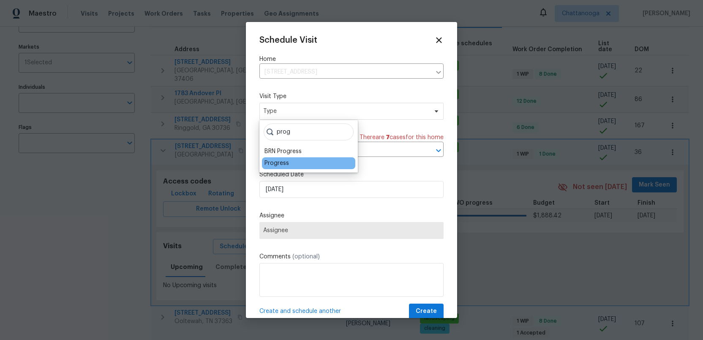
type input "prog"
click at [268, 160] on div "Progress" at bounding box center [276, 163] width 24 height 8
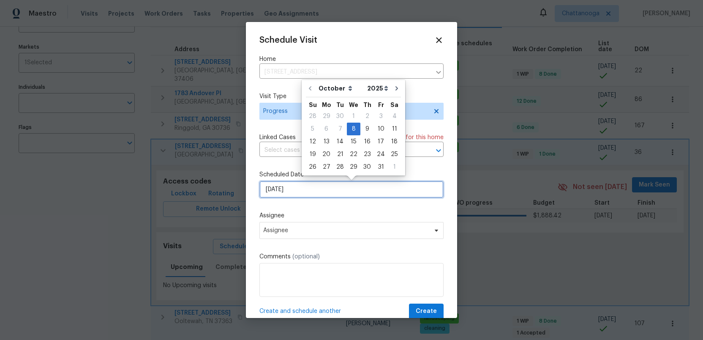
click at [299, 192] on input "10/8/2025" at bounding box center [351, 189] width 184 height 17
click at [340, 142] on div "14" at bounding box center [340, 142] width 14 height 12
type input "10/14/2025"
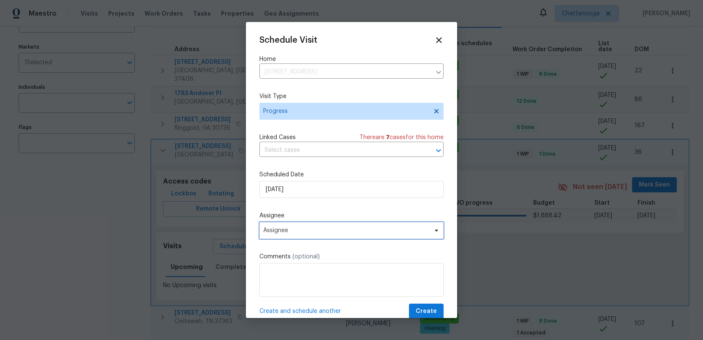
click at [305, 230] on span "Assignee" at bounding box center [346, 230] width 166 height 7
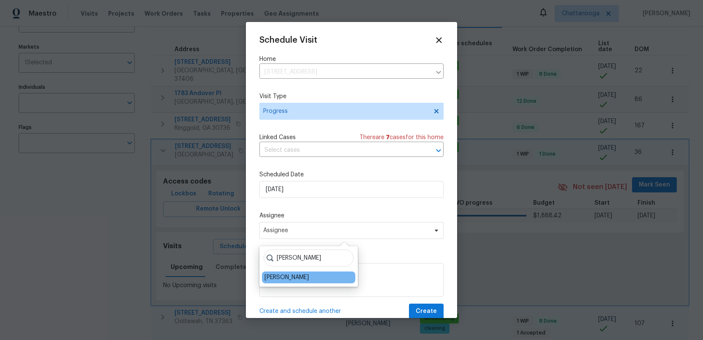
type input "ruth"
click at [278, 280] on div "[PERSON_NAME]" at bounding box center [286, 277] width 44 height 8
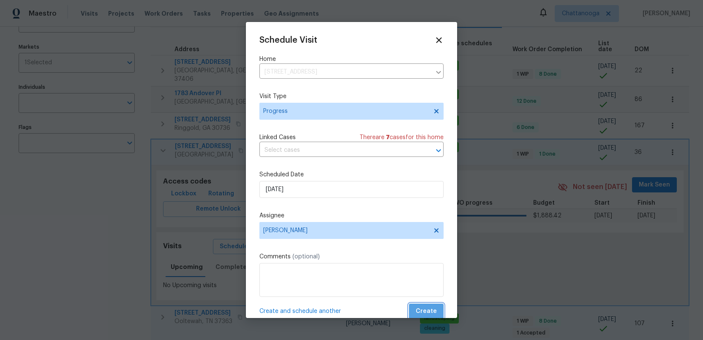
click at [428, 312] on span "Create" at bounding box center [426, 311] width 21 height 11
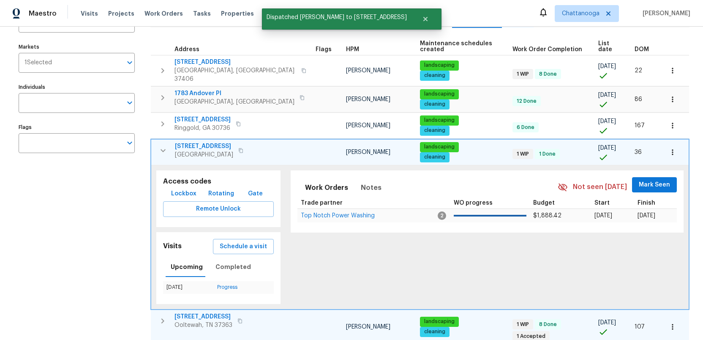
click at [158, 145] on icon "button" at bounding box center [163, 150] width 10 height 10
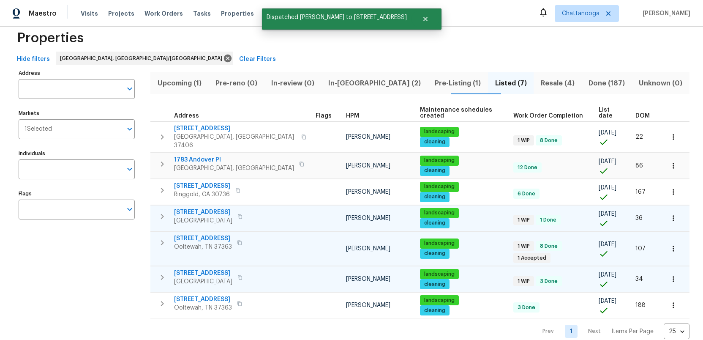
scroll to position [8, 0]
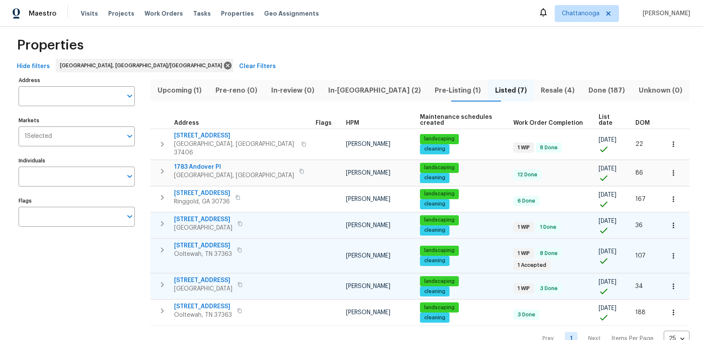
click at [433, 87] on span "Pre-Listing (1)" at bounding box center [458, 90] width 50 height 12
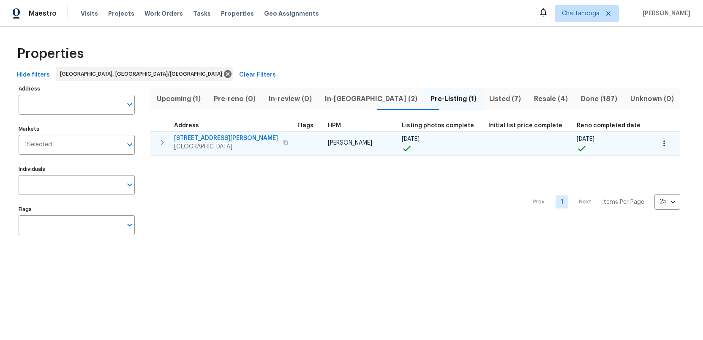
click at [162, 144] on icon "button" at bounding box center [162, 142] width 10 height 10
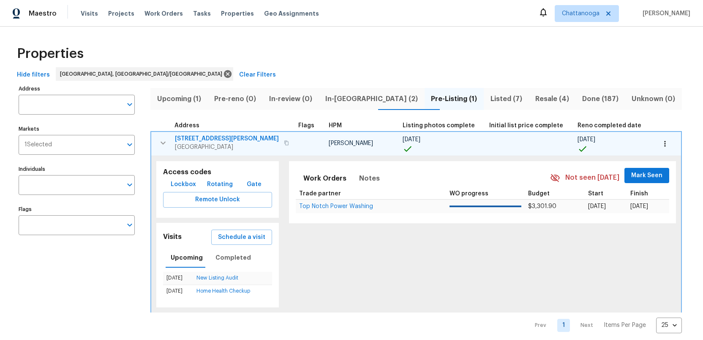
click at [163, 147] on icon "button" at bounding box center [163, 143] width 10 height 10
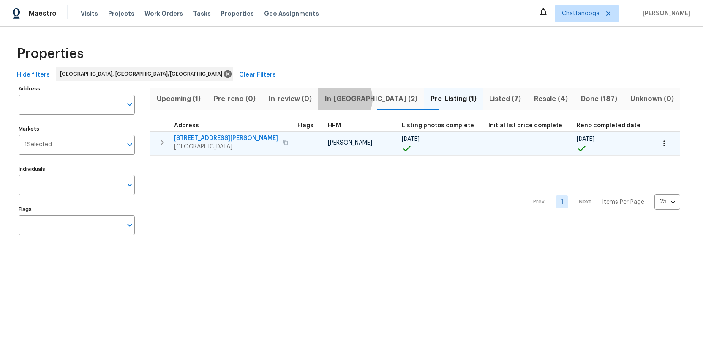
click at [352, 98] on span "In-reno (2)" at bounding box center [370, 99] width 95 height 12
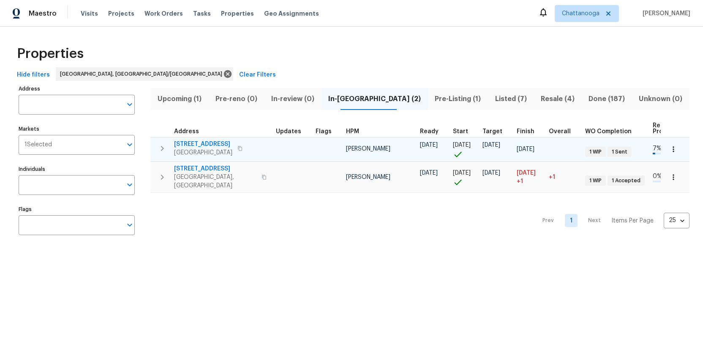
click at [161, 147] on icon "button" at bounding box center [162, 148] width 10 height 10
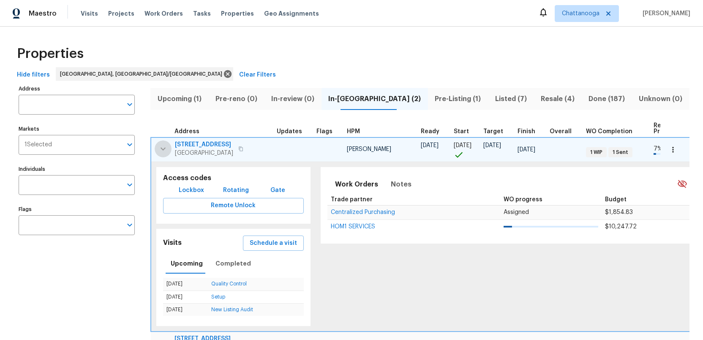
click at [161, 147] on icon "button" at bounding box center [162, 148] width 5 height 3
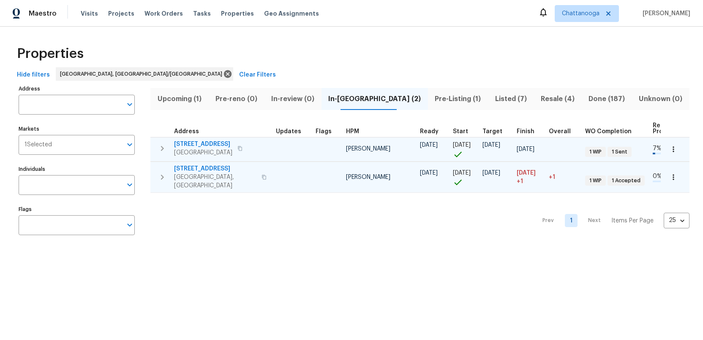
click at [160, 172] on icon "button" at bounding box center [162, 177] width 10 height 10
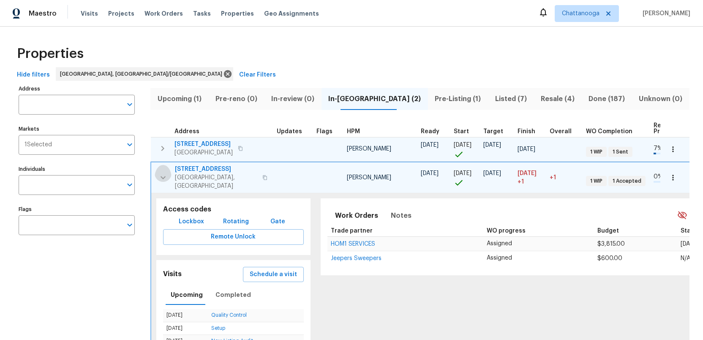
click at [160, 172] on icon "button" at bounding box center [163, 177] width 10 height 10
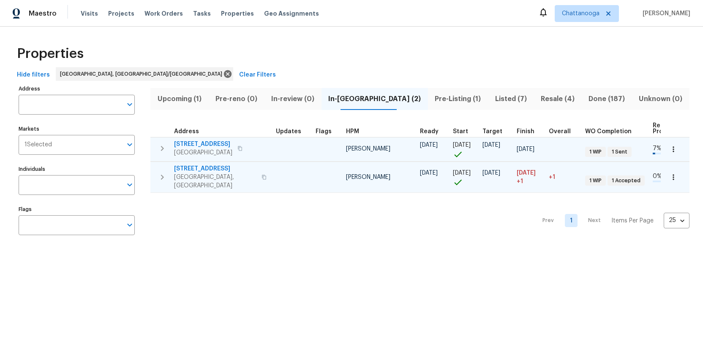
click at [179, 98] on span "Upcoming (1)" at bounding box center [179, 99] width 48 height 12
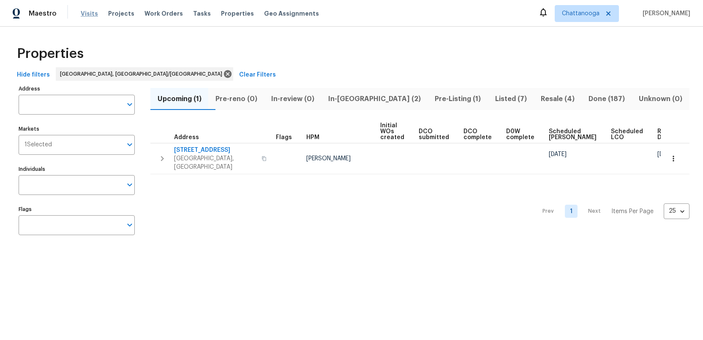
click at [84, 13] on span "Visits" at bounding box center [89, 13] width 17 height 8
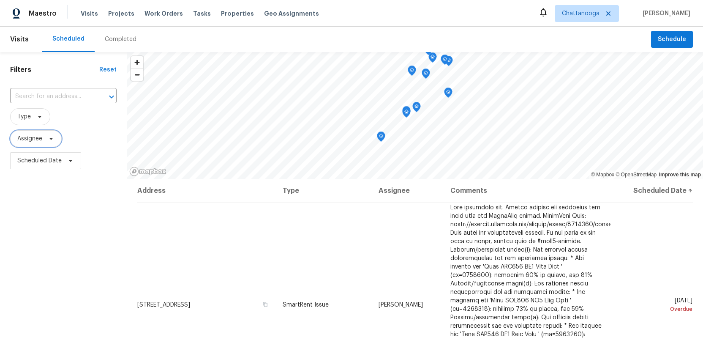
click at [43, 139] on span "Assignee" at bounding box center [36, 138] width 52 height 17
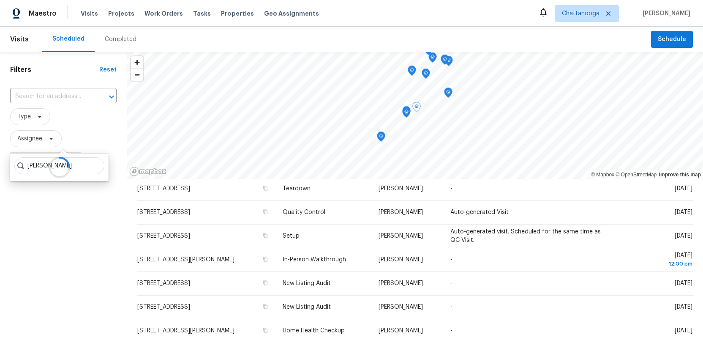
scroll to position [303, 0]
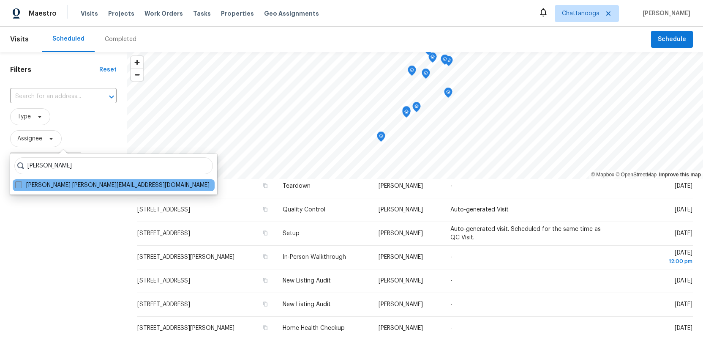
type input "ruth franczyk"
click at [17, 185] on span at bounding box center [18, 184] width 7 height 7
click at [17, 185] on input "Ruth Franczyk ruth@opendoor.com" at bounding box center [17, 183] width 5 height 5
checkbox input "true"
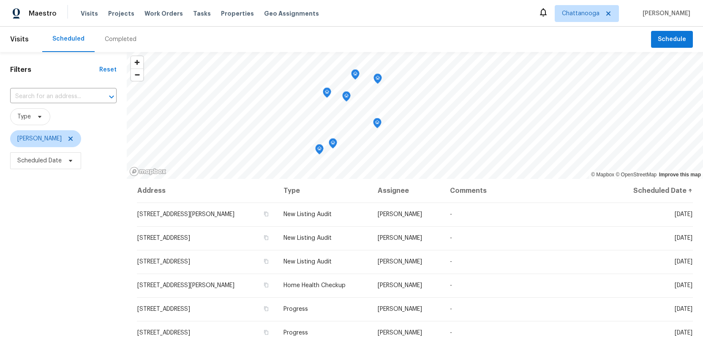
click at [321, 151] on icon "Map marker" at bounding box center [319, 149] width 8 height 10
click at [332, 145] on icon "Map marker" at bounding box center [333, 144] width 8 height 10
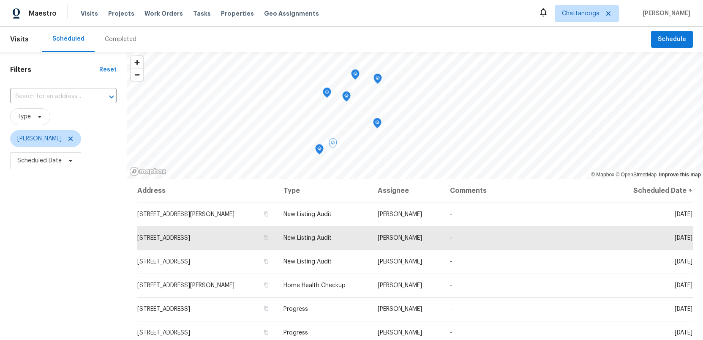
click at [378, 125] on icon "Map marker" at bounding box center [377, 123] width 8 height 10
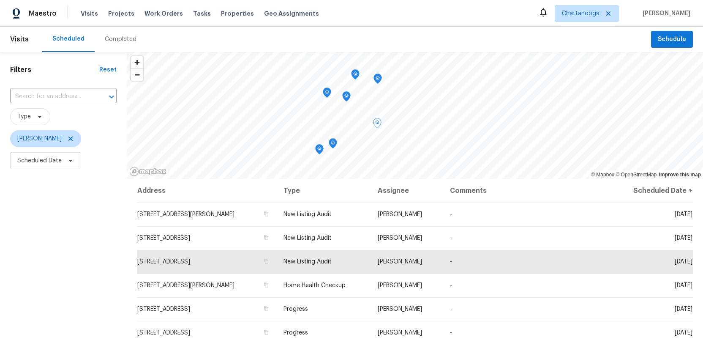
click at [346, 100] on icon "Map marker" at bounding box center [346, 97] width 8 height 10
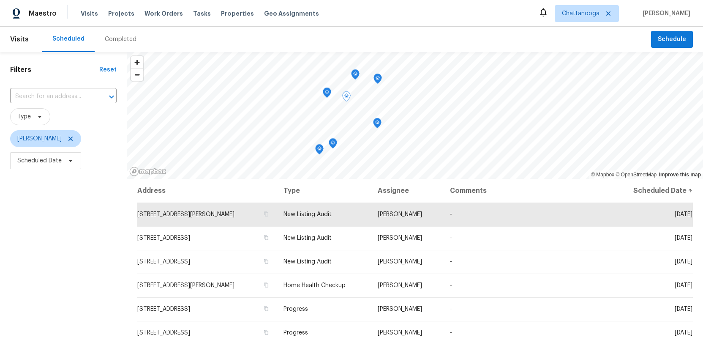
click at [379, 79] on icon "Map marker" at bounding box center [378, 79] width 8 height 10
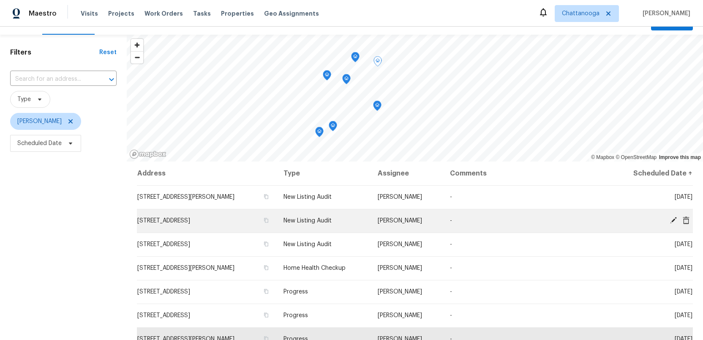
scroll to position [12, 0]
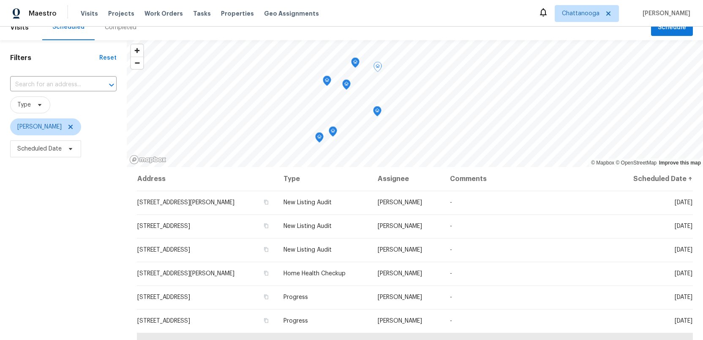
click at [326, 84] on icon "Map marker" at bounding box center [327, 81] width 8 height 10
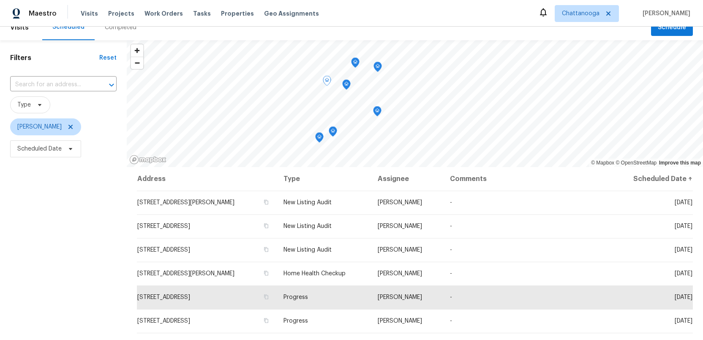
click at [349, 87] on icon "Map marker" at bounding box center [346, 85] width 8 height 10
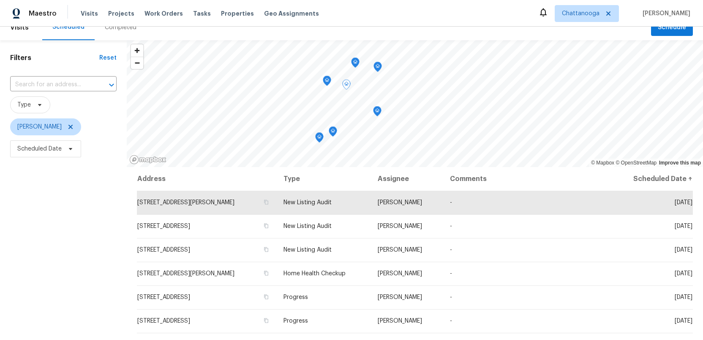
click at [357, 66] on icon "Map marker" at bounding box center [355, 62] width 8 height 11
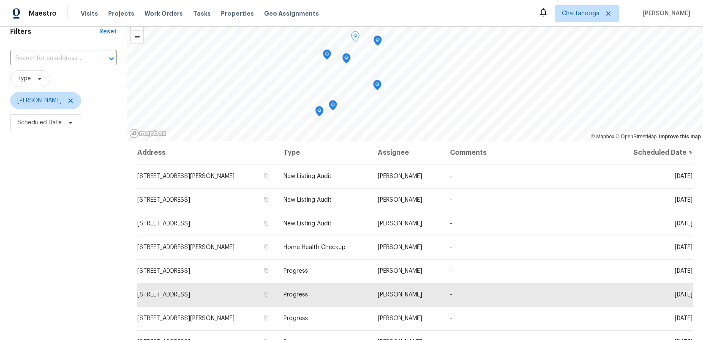
scroll to position [0, 0]
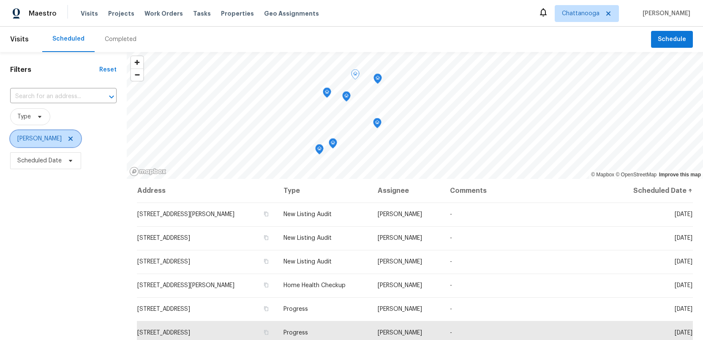
click at [68, 140] on icon at bounding box center [70, 138] width 4 height 4
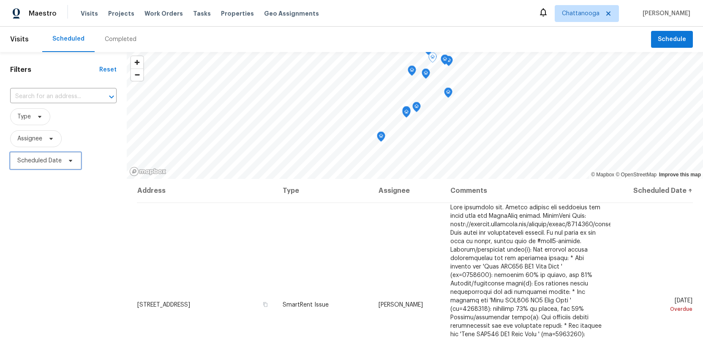
click at [67, 162] on icon at bounding box center [70, 160] width 7 height 7
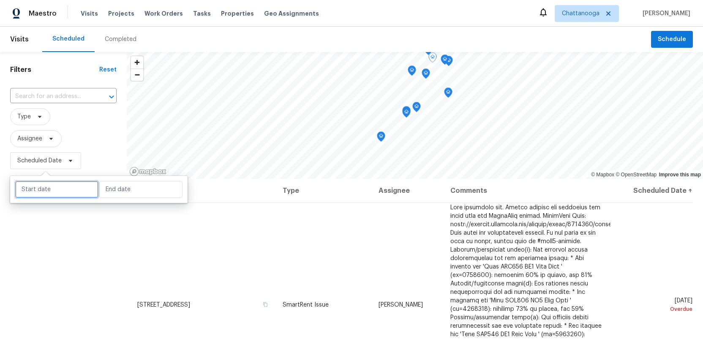
click at [39, 188] on input "text" at bounding box center [56, 189] width 83 height 17
select select "9"
select select "2025"
select select "10"
select select "2025"
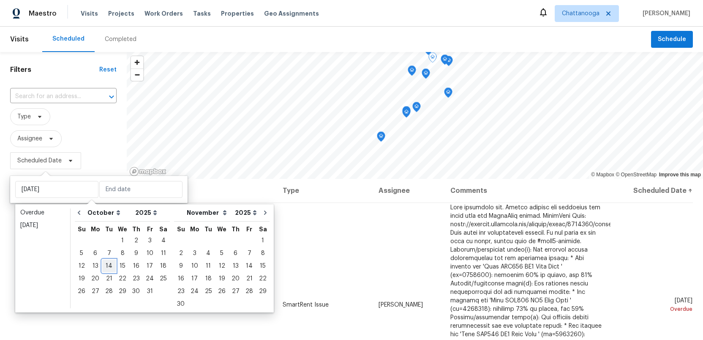
click at [107, 265] on div "14" at bounding box center [109, 266] width 14 height 12
type input "Tue, Oct 14"
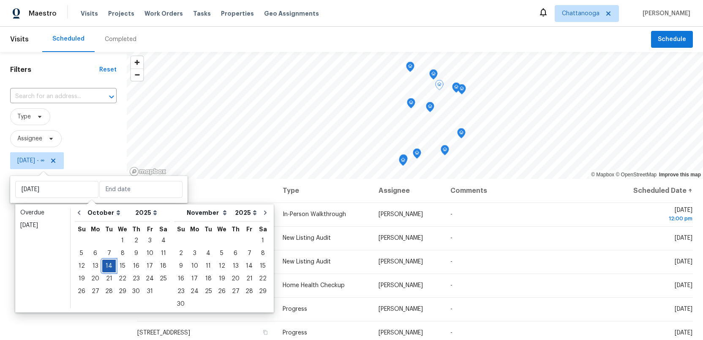
click at [107, 265] on div "14" at bounding box center [109, 266] width 14 height 12
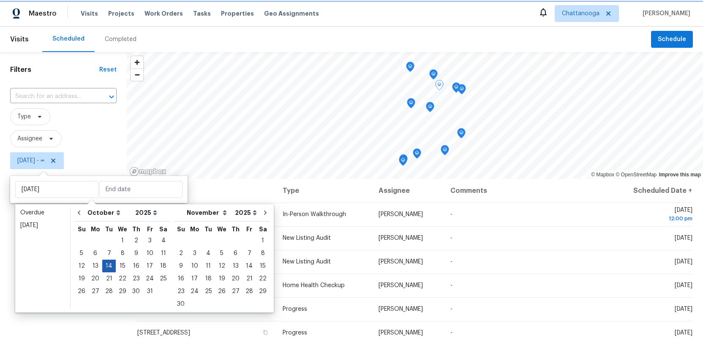
type input "Tue, Oct 14"
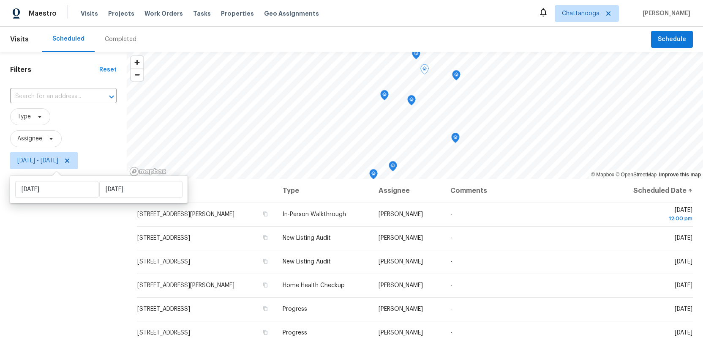
click at [83, 267] on div "Filters Reset ​ Type Assignee Tue, Oct 14 - Tue, Oct 14" at bounding box center [63, 251] width 127 height 398
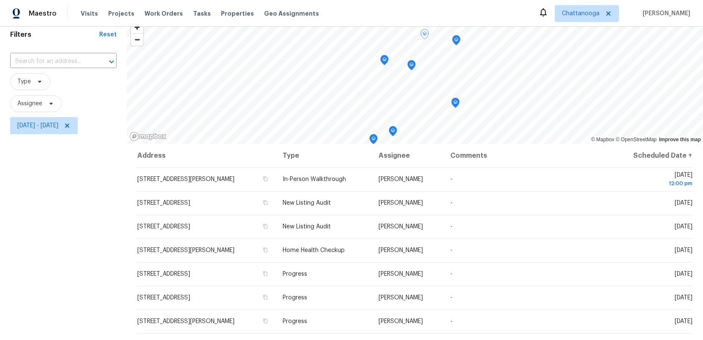
scroll to position [27, 0]
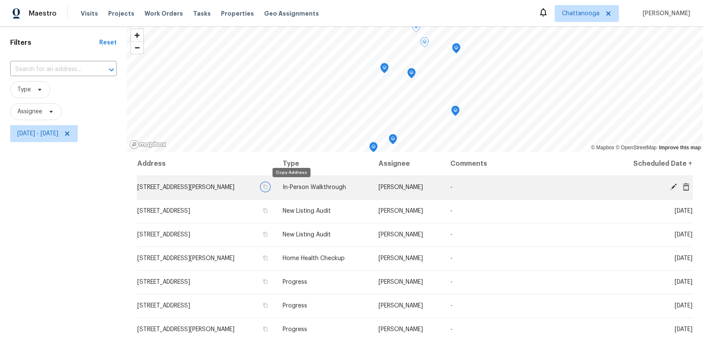
click at [268, 184] on icon "button" at bounding box center [265, 186] width 5 height 5
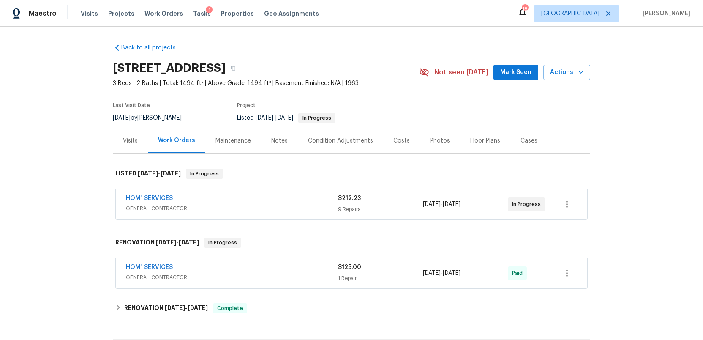
click at [430, 141] on div "Photos" at bounding box center [440, 140] width 20 height 8
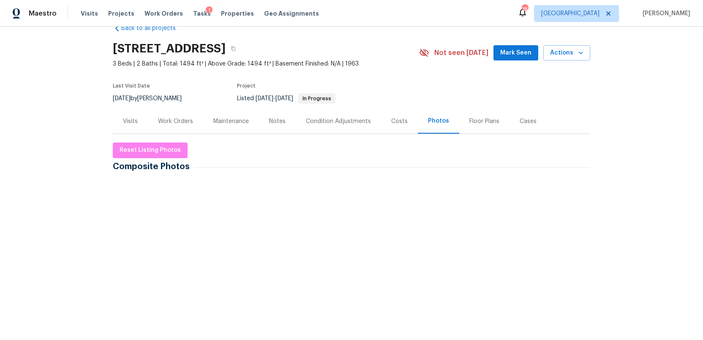
scroll to position [20, 0]
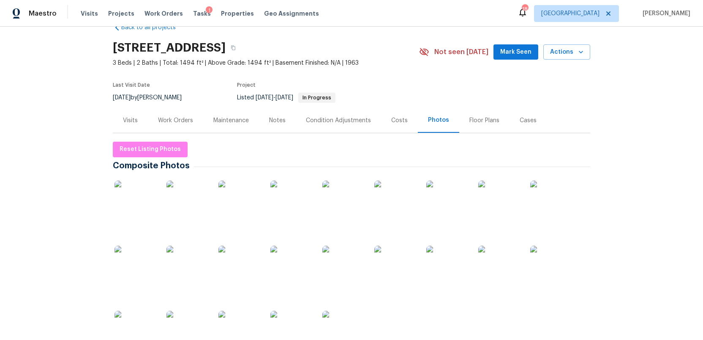
click at [130, 203] on img at bounding box center [135, 201] width 42 height 42
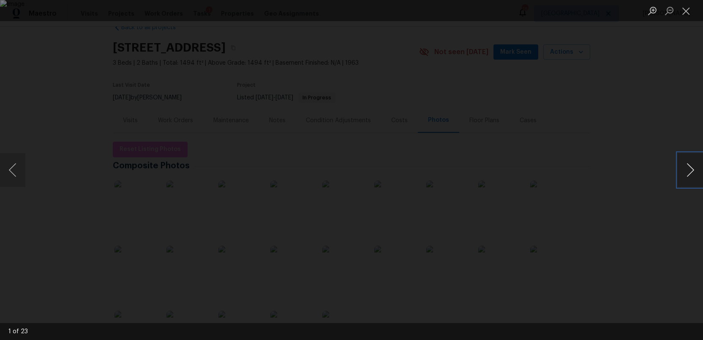
click at [691, 176] on button "Next image" at bounding box center [689, 170] width 25 height 34
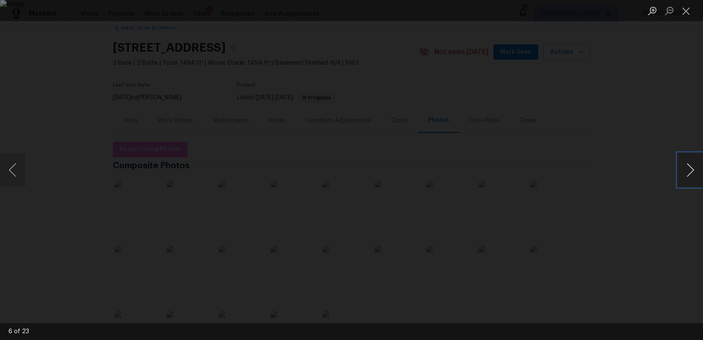
click at [691, 176] on button "Next image" at bounding box center [689, 170] width 25 height 34
click at [686, 8] on button "Close lightbox" at bounding box center [685, 10] width 17 height 15
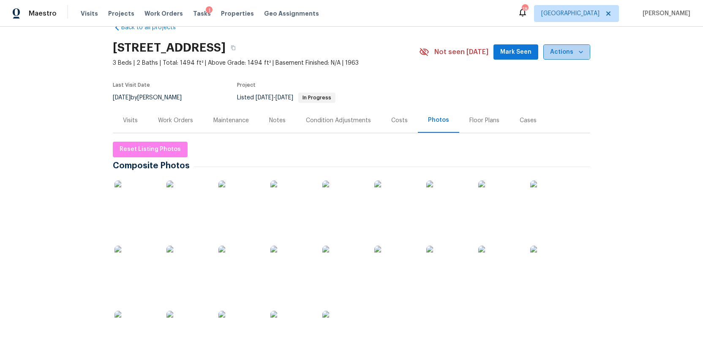
click at [560, 52] on span "Actions" at bounding box center [566, 52] width 33 height 11
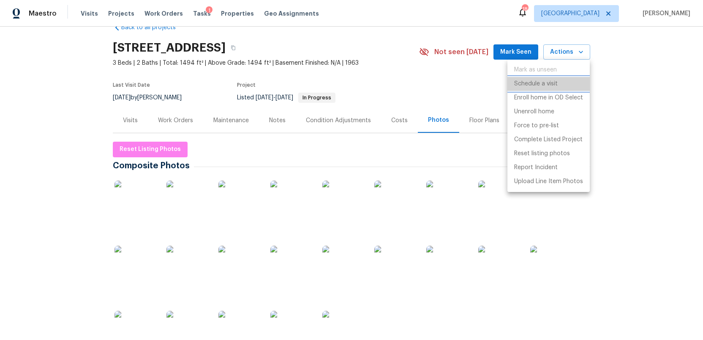
click at [540, 86] on p "Schedule a visit" at bounding box center [535, 83] width 43 height 9
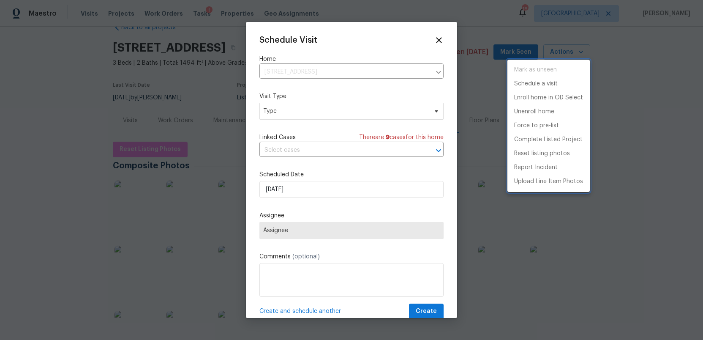
click at [296, 112] on div at bounding box center [351, 170] width 703 height 340
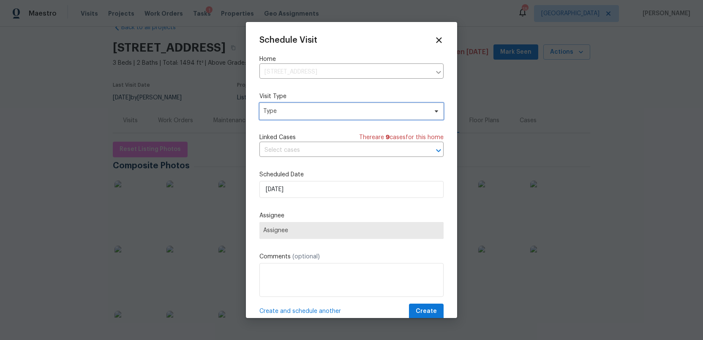
click at [296, 112] on span "Type" at bounding box center [345, 111] width 164 height 8
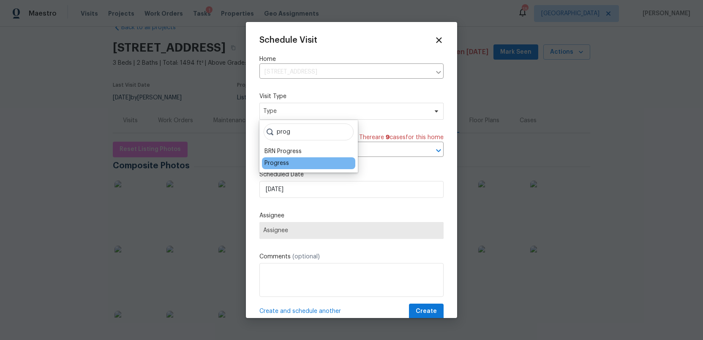
type input "prog"
click at [281, 163] on div "Progress" at bounding box center [276, 163] width 24 height 8
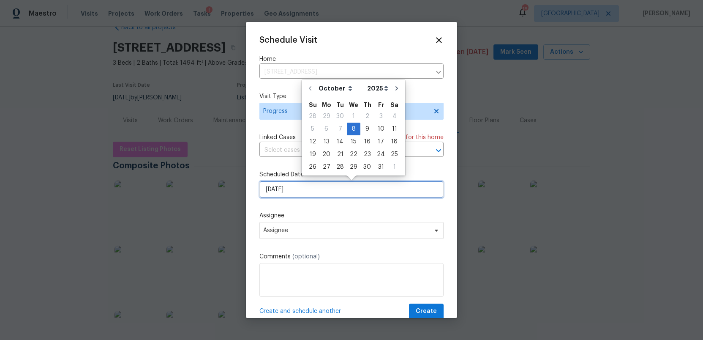
click at [294, 191] on input "10/8/2025" at bounding box center [351, 189] width 184 height 17
click at [339, 141] on div "14" at bounding box center [340, 142] width 14 height 12
type input "10/14/2025"
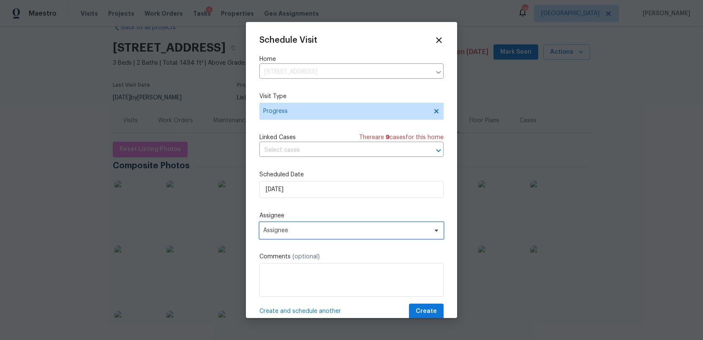
click at [304, 231] on span "Assignee" at bounding box center [346, 230] width 166 height 7
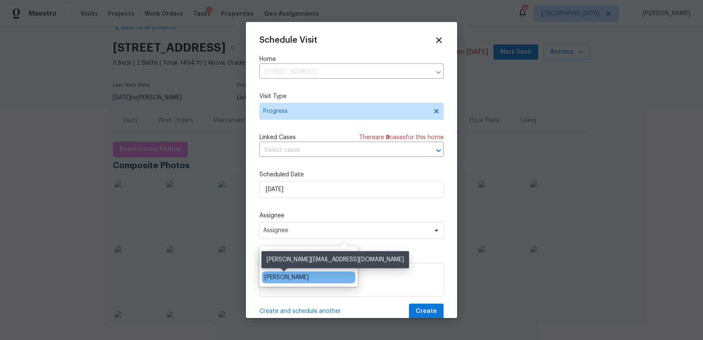
type input "ruth"
click at [276, 277] on div "[PERSON_NAME]" at bounding box center [286, 277] width 44 height 8
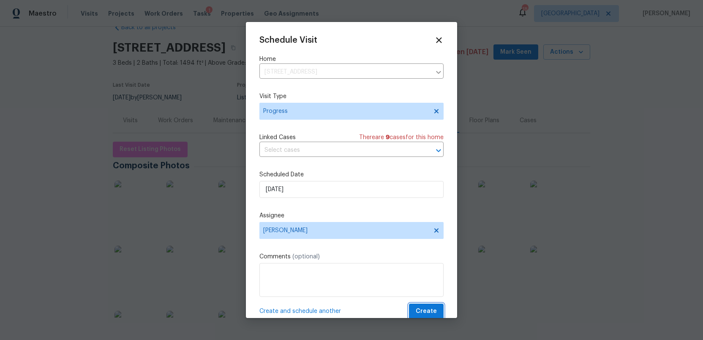
click at [426, 310] on span "Create" at bounding box center [426, 311] width 21 height 11
